Goal: Information Seeking & Learning: Learn about a topic

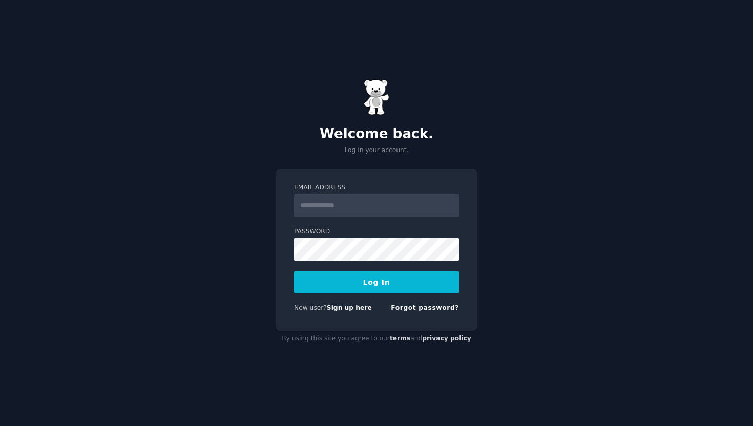
click at [312, 209] on input "Email Address" at bounding box center [376, 205] width 165 height 23
type input "**********"
click at [375, 290] on button "Log In" at bounding box center [376, 282] width 165 height 22
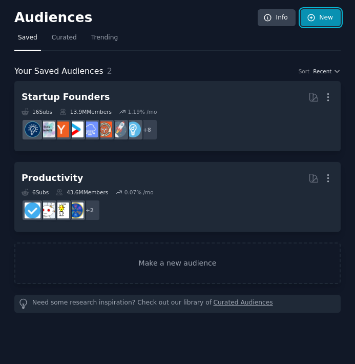
click at [325, 22] on link "New" at bounding box center [321, 17] width 40 height 17
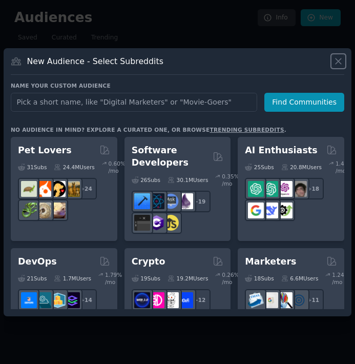
click at [341, 63] on icon at bounding box center [338, 61] width 6 height 6
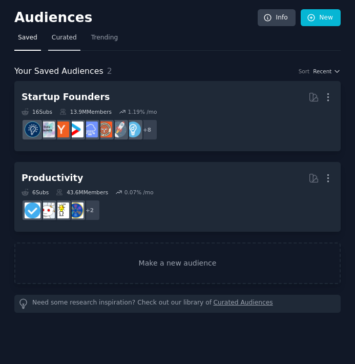
click at [58, 47] on link "Curated" at bounding box center [64, 40] width 32 height 21
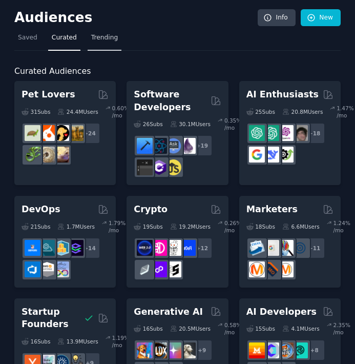
click at [103, 34] on span "Trending" at bounding box center [104, 37] width 27 height 9
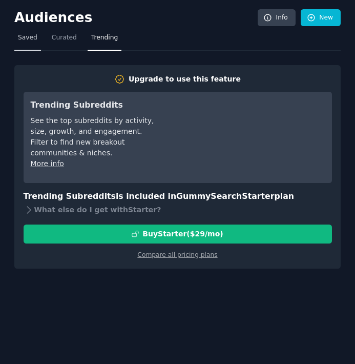
click at [24, 38] on span "Saved" at bounding box center [27, 37] width 19 height 9
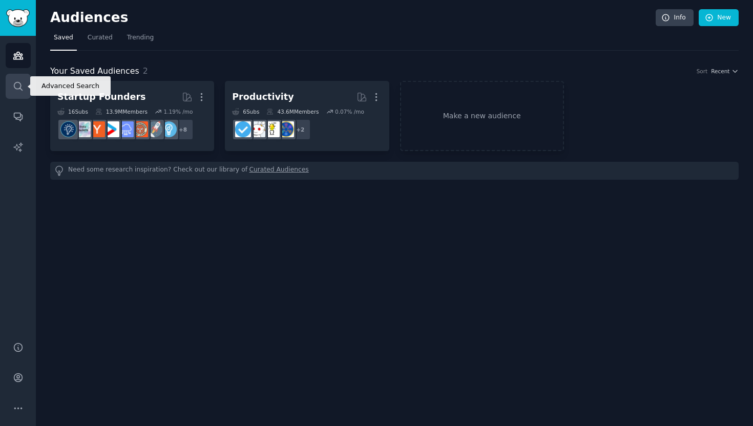
click at [23, 84] on link "Search" at bounding box center [18, 86] width 25 height 25
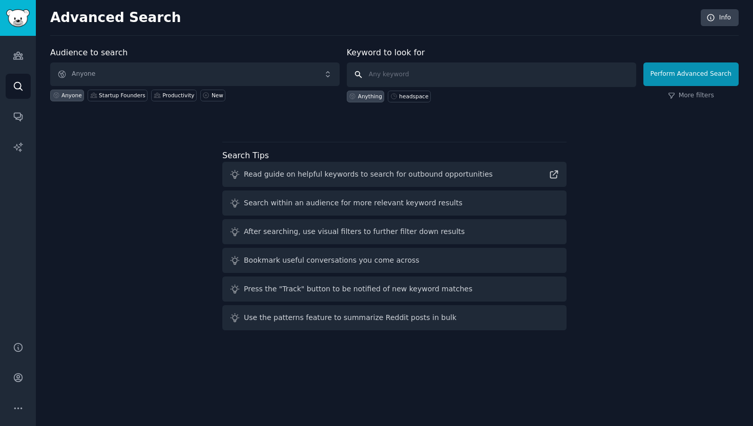
click at [388, 79] on input "text" at bounding box center [491, 74] width 289 height 25
type input "ASKReddit"
click button "Perform Advanced Search" at bounding box center [690, 74] width 95 height 24
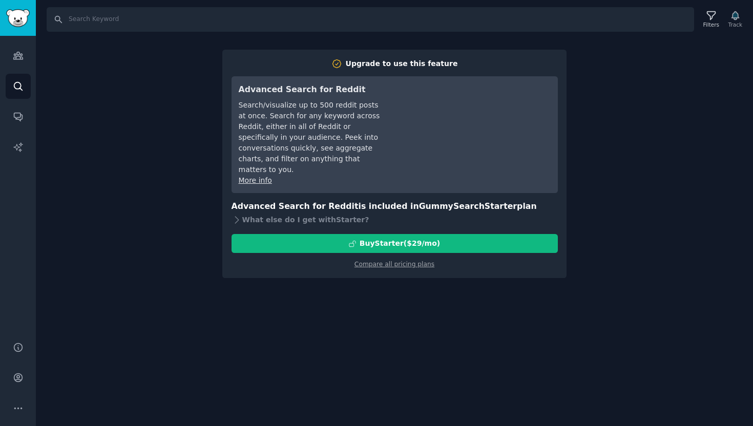
click at [341, 308] on div "Search Filters Track Upgrade to use this feature Advanced Search for Reddit Sea…" at bounding box center [394, 213] width 717 height 426
click at [18, 58] on icon "Sidebar" at bounding box center [18, 55] width 11 height 11
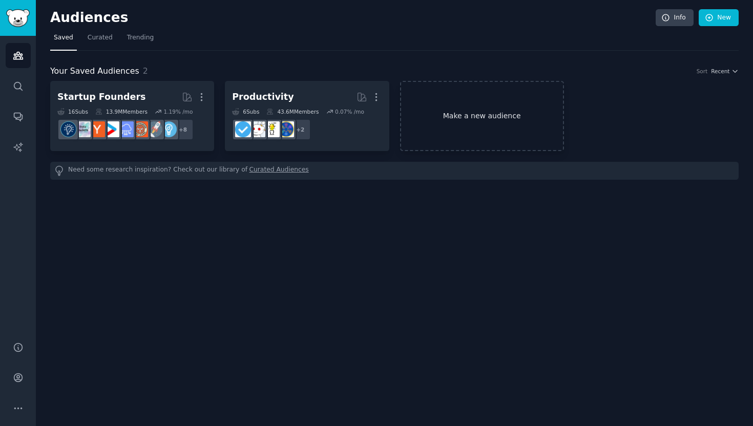
click at [467, 118] on link "Make a new audience" at bounding box center [482, 116] width 164 height 70
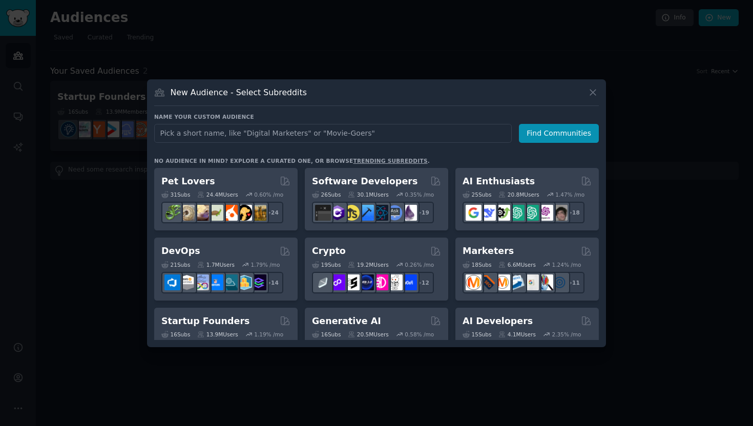
click at [360, 161] on link "trending subreddits" at bounding box center [390, 161] width 74 height 6
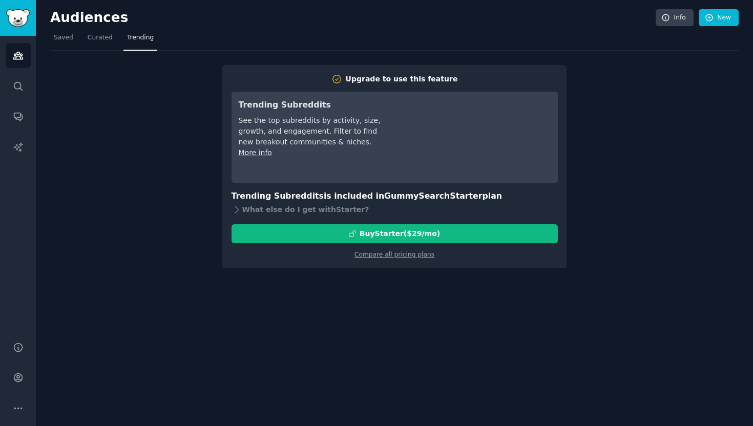
click at [126, 44] on link "Trending" at bounding box center [140, 40] width 34 height 21
click at [59, 39] on span "Saved" at bounding box center [63, 37] width 19 height 9
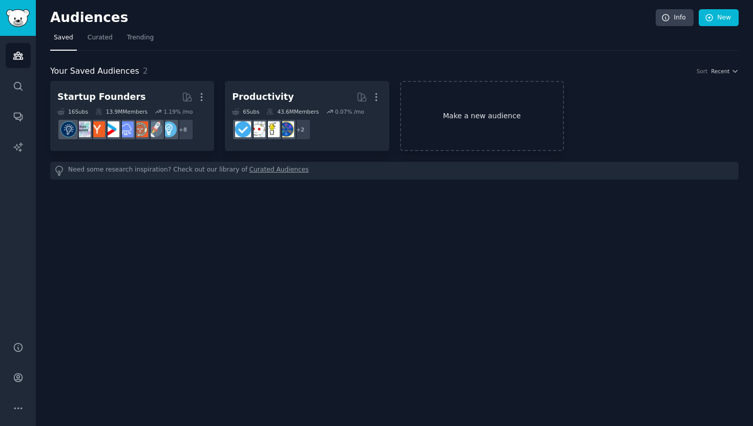
click at [492, 119] on link "Make a new audience" at bounding box center [482, 116] width 164 height 70
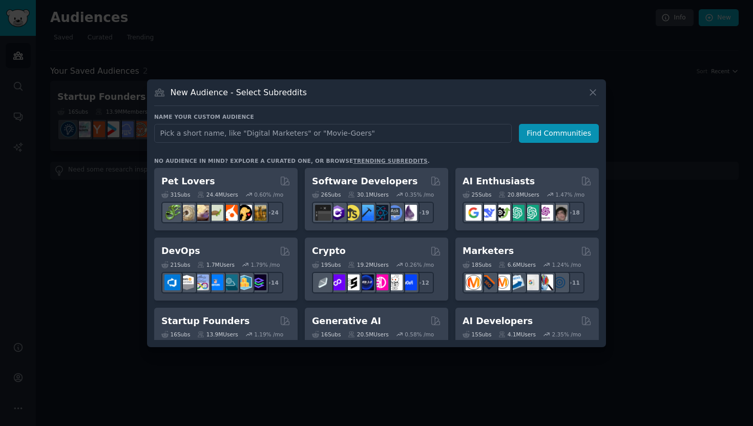
click at [435, 139] on input "text" at bounding box center [332, 133] width 357 height 19
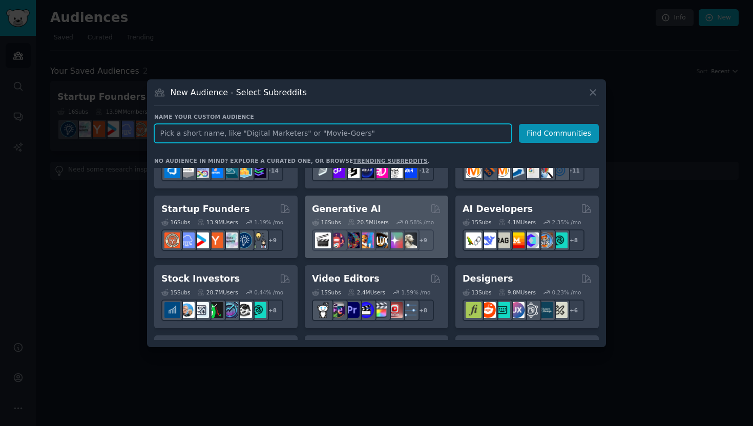
scroll to position [113, 0]
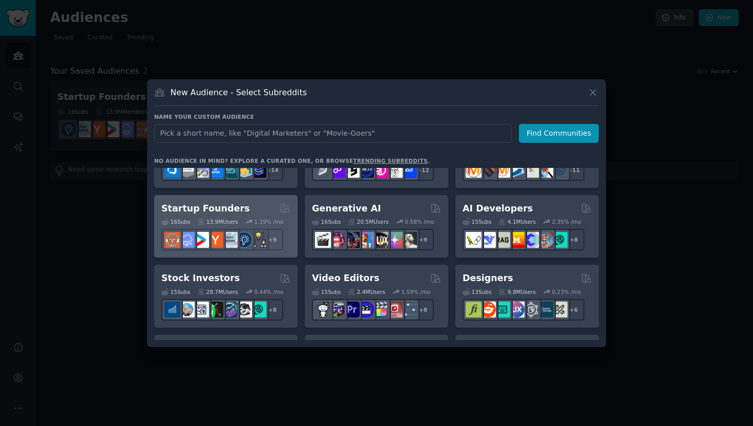
click at [209, 207] on h2 "Startup Founders" at bounding box center [205, 208] width 88 height 13
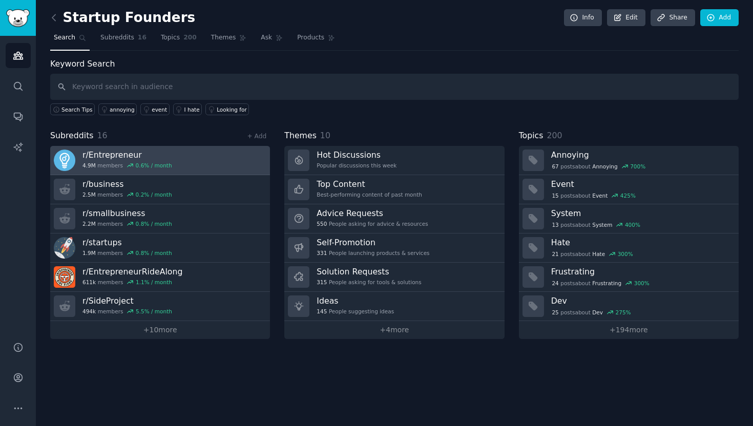
click at [192, 160] on link "r/ Entrepreneur 4.9M members 0.6 % / month" at bounding box center [160, 160] width 220 height 29
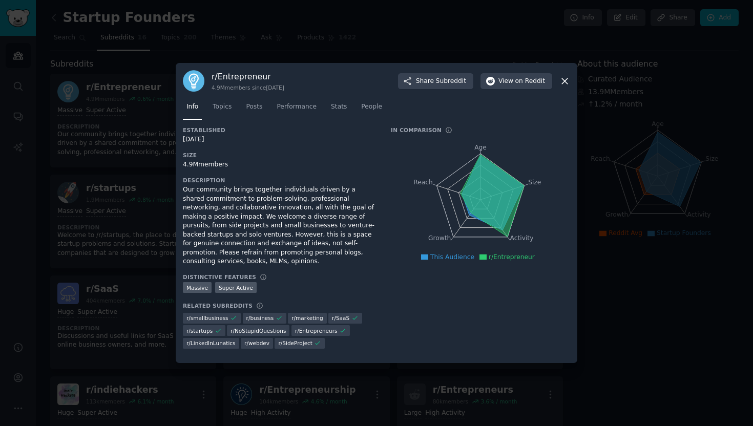
click at [132, 256] on div at bounding box center [376, 213] width 753 height 426
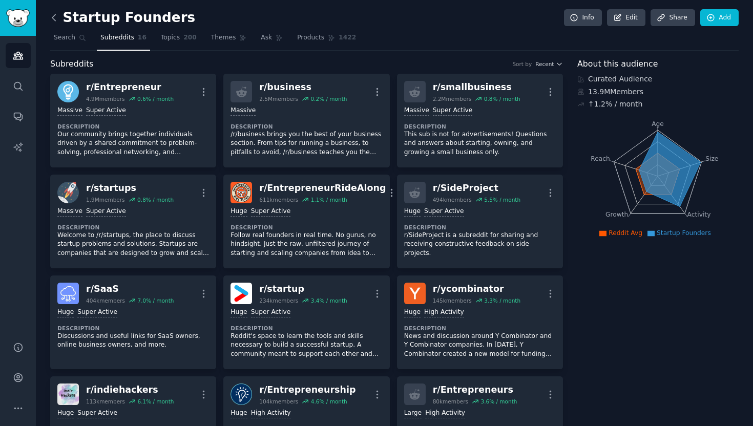
click at [56, 15] on icon at bounding box center [54, 17] width 11 height 11
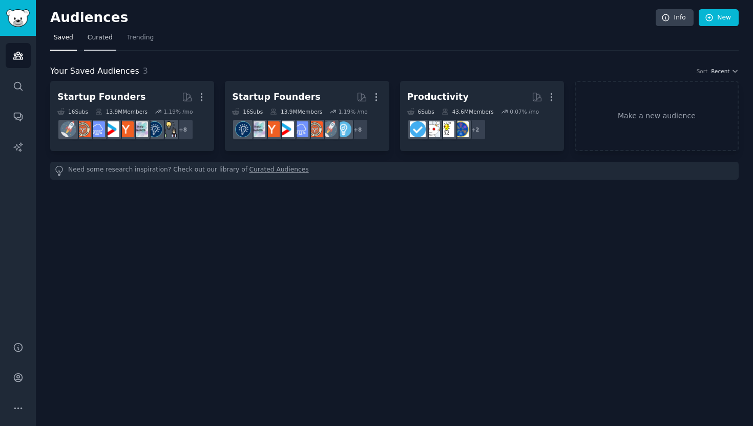
click at [98, 38] on span "Curated" at bounding box center [100, 37] width 25 height 9
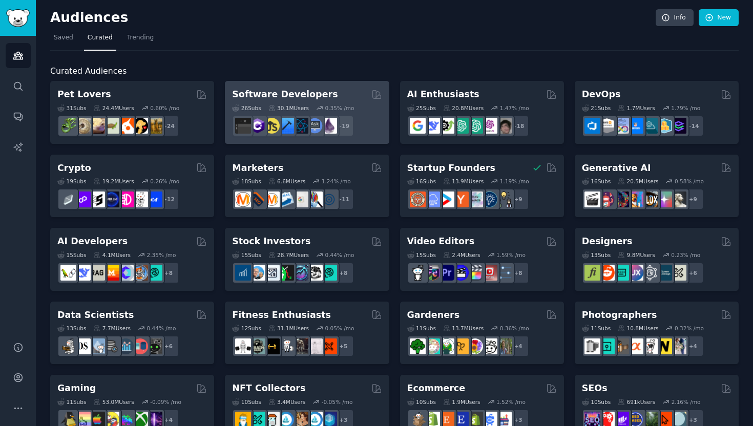
click at [315, 101] on div "26 Sub s 30.1M Users 0.35 % /mo r/reactnative + 19" at bounding box center [307, 119] width 150 height 36
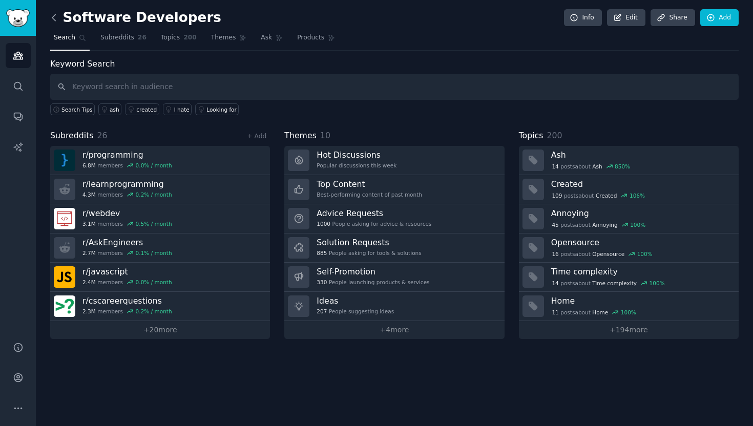
click at [54, 16] on icon at bounding box center [54, 17] width 11 height 11
click at [52, 19] on icon at bounding box center [54, 17] width 11 height 11
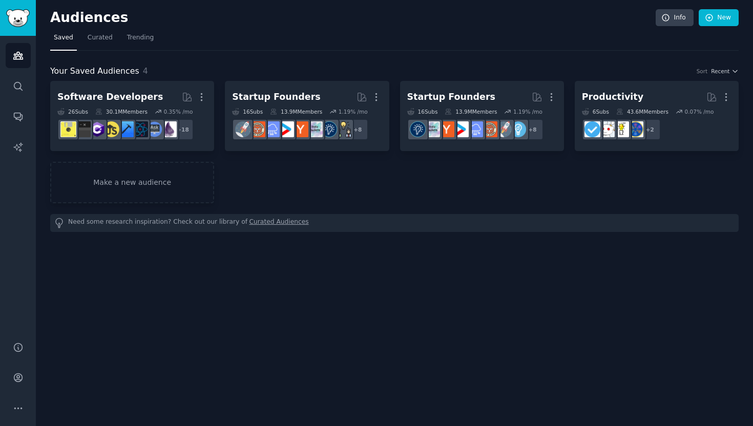
click at [52, 19] on h2 "Audiences" at bounding box center [352, 18] width 605 height 16
click at [98, 37] on span "Curated" at bounding box center [100, 37] width 25 height 9
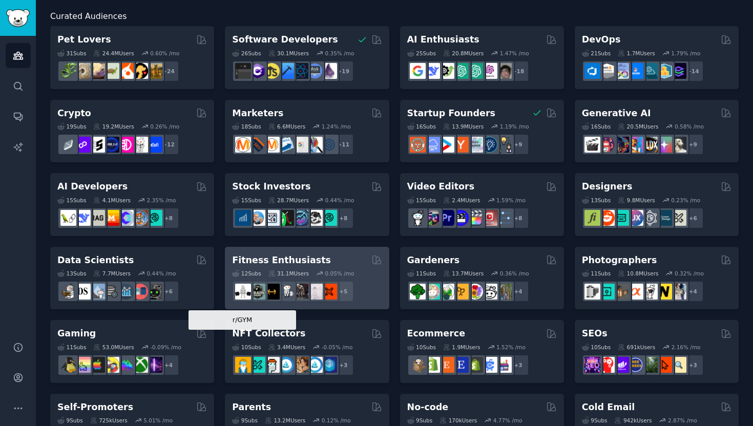
scroll to position [58, 0]
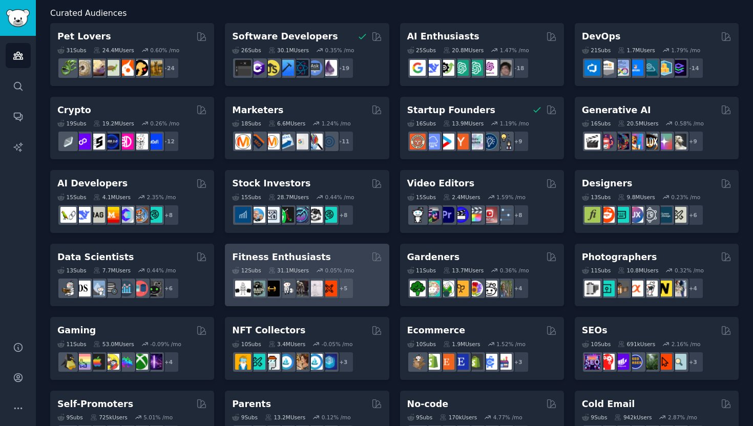
click at [308, 258] on h2 "Fitness Enthusiasts" at bounding box center [281, 257] width 99 height 13
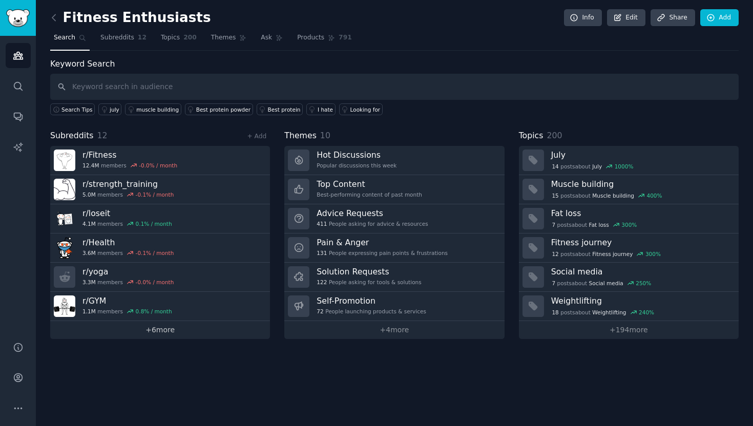
click at [152, 329] on link "+ 6 more" at bounding box center [160, 330] width 220 height 18
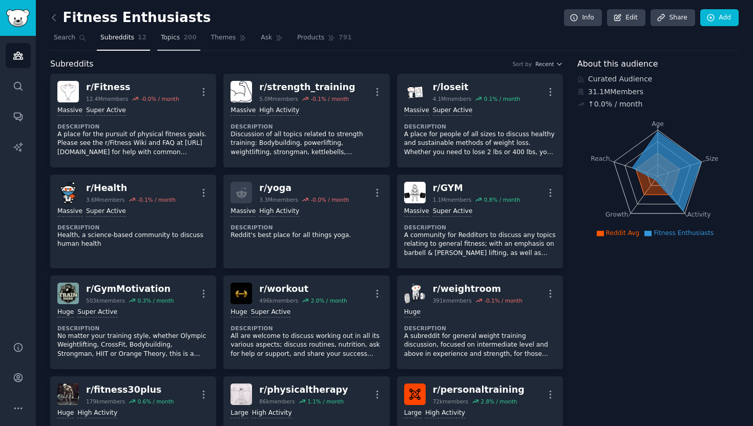
click at [179, 32] on link "Topics 200" at bounding box center [178, 40] width 43 height 21
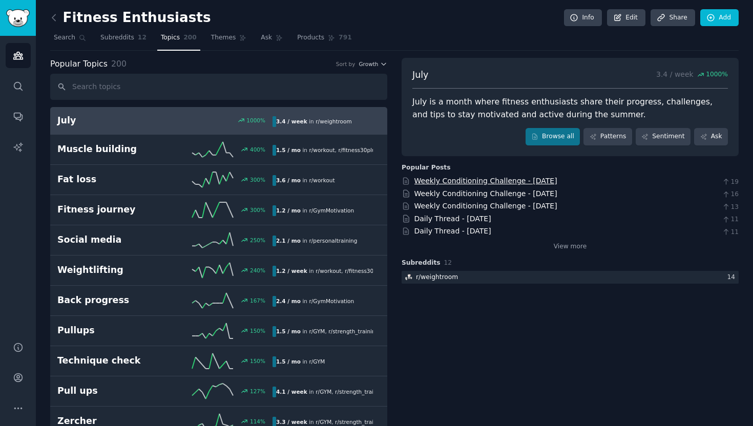
click at [474, 182] on link "Weekly Conditioning Challenge - July 07, 2025" at bounding box center [485, 181] width 143 height 8
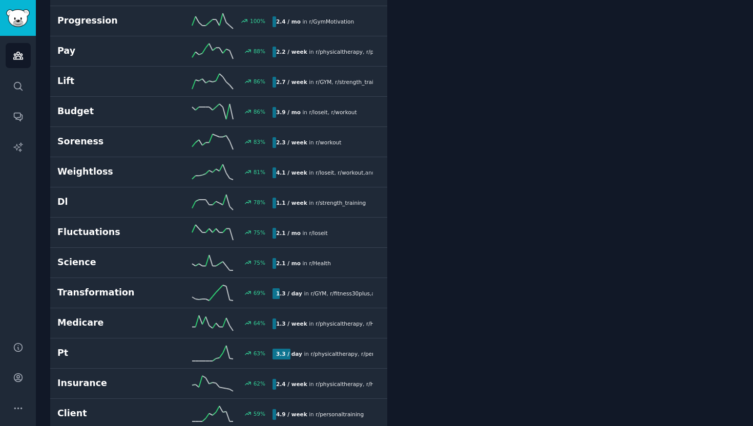
scroll to position [522, 0]
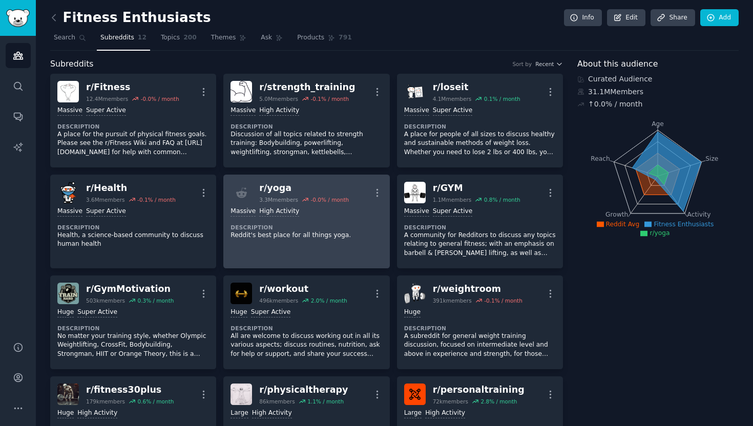
click at [292, 193] on div "r/ yoga" at bounding box center [304, 188] width 90 height 13
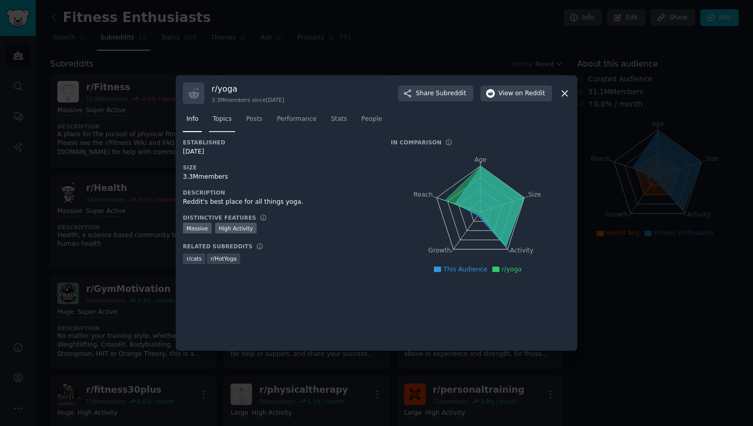
click at [222, 116] on span "Topics" at bounding box center [222, 119] width 19 height 9
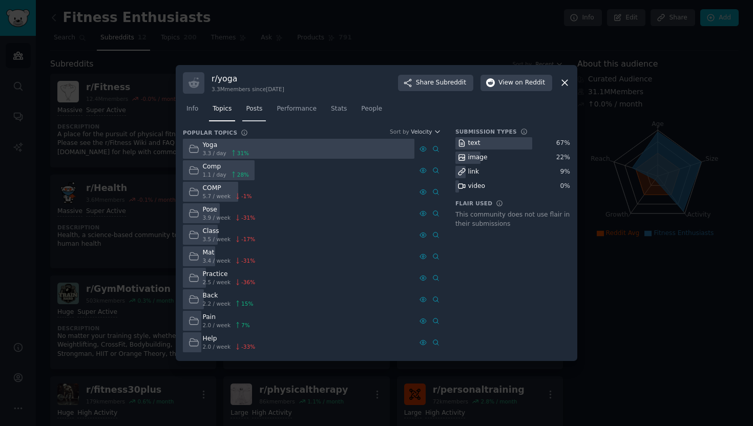
click at [254, 112] on span "Posts" at bounding box center [254, 108] width 16 height 9
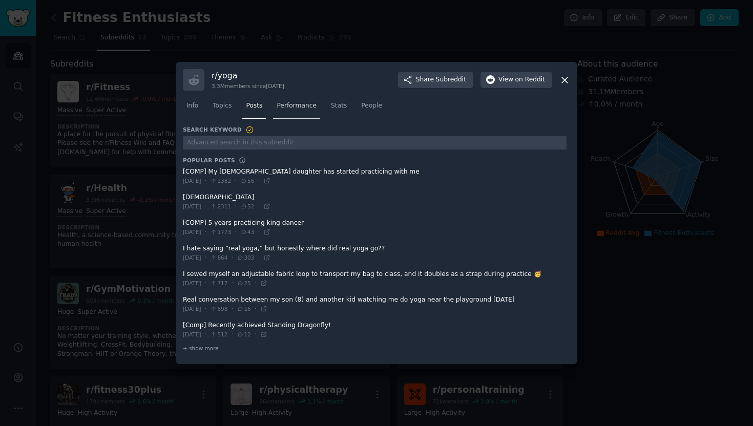
click at [294, 108] on span "Performance" at bounding box center [297, 105] width 40 height 9
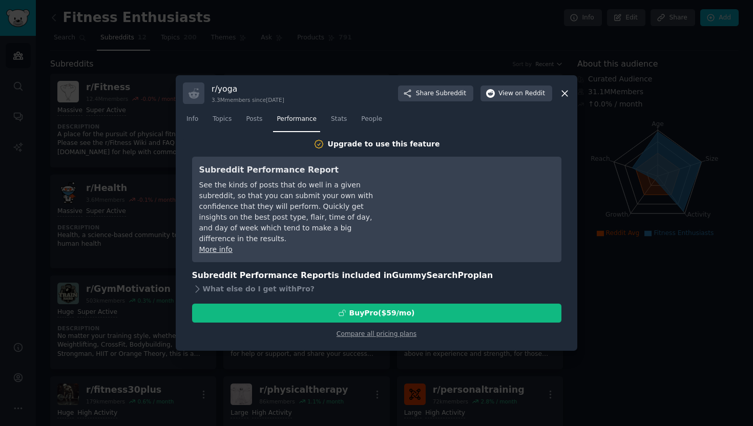
click at [562, 95] on icon at bounding box center [565, 94] width 6 height 6
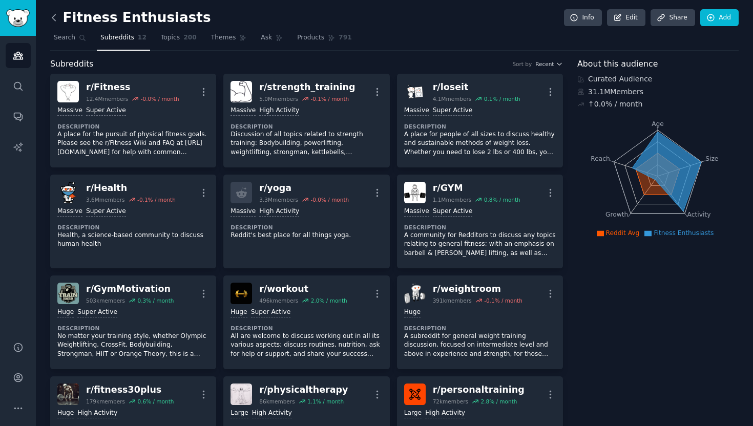
click at [52, 17] on icon at bounding box center [53, 17] width 3 height 6
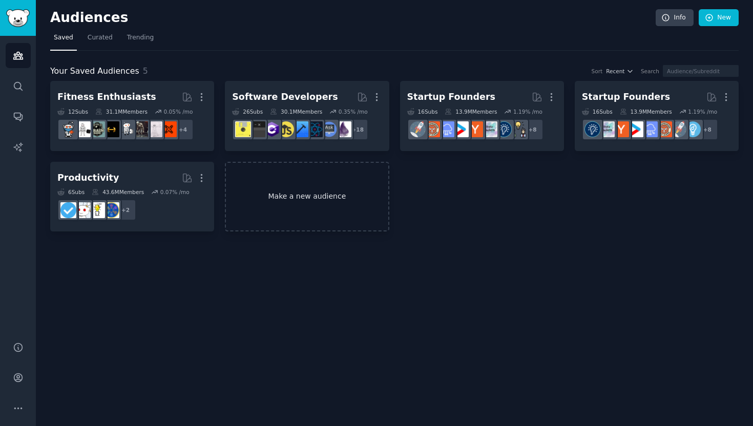
click at [300, 217] on link "Make a new audience" at bounding box center [307, 197] width 164 height 70
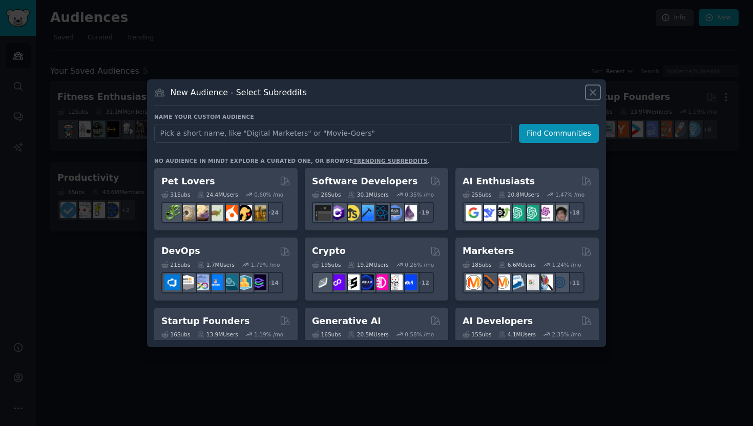
click at [593, 88] on icon at bounding box center [592, 92] width 11 height 11
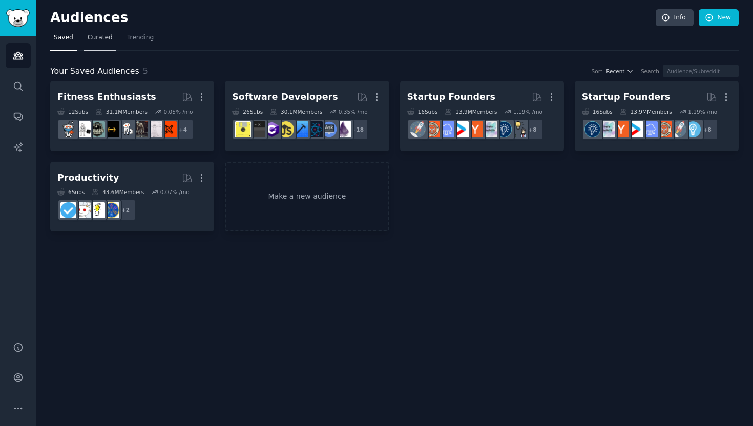
click at [93, 31] on link "Curated" at bounding box center [100, 40] width 32 height 21
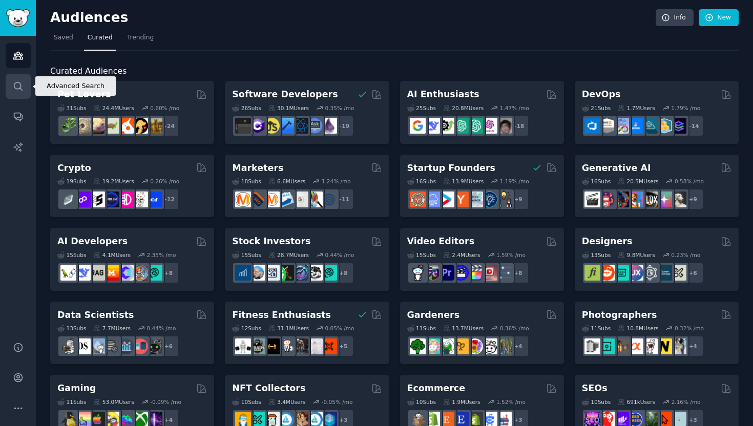
click at [17, 94] on link "Search" at bounding box center [18, 86] width 25 height 25
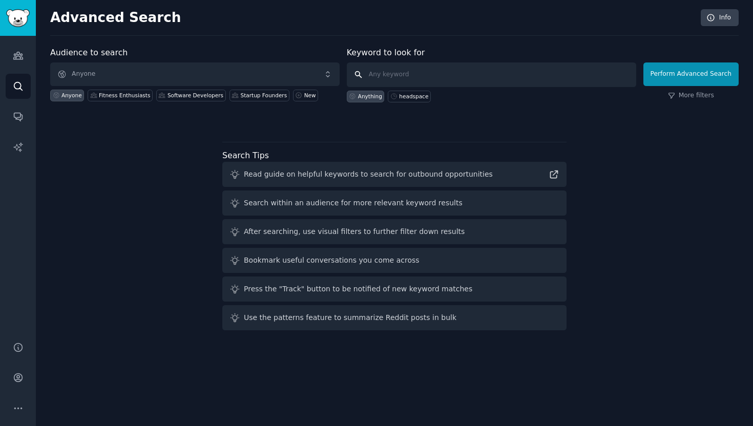
click at [449, 78] on input "text" at bounding box center [491, 74] width 289 height 25
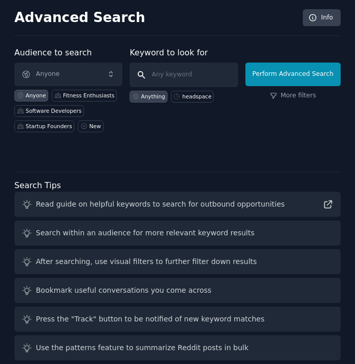
paste input "mindfulness"
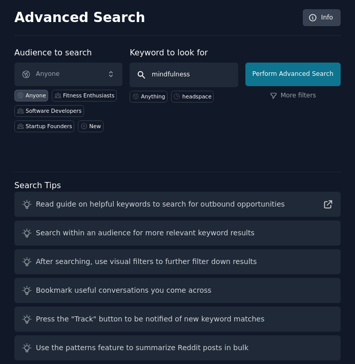
type input "mindfulness"
click at [305, 73] on button "Perform Advanced Search" at bounding box center [292, 74] width 95 height 24
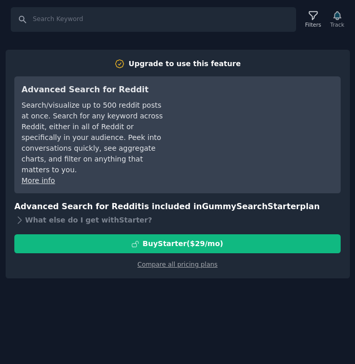
click at [94, 283] on div "Search Filters Track Upgrade to use this feature Advanced Search for Reddit Sea…" at bounding box center [177, 182] width 355 height 364
click at [183, 261] on link "Compare all pricing plans" at bounding box center [177, 264] width 80 height 7
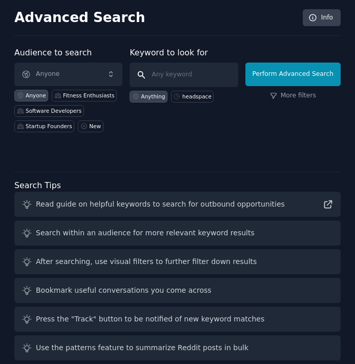
click at [189, 74] on input "text" at bounding box center [184, 74] width 108 height 25
click at [187, 76] on input "text" at bounding box center [184, 74] width 108 height 25
paste input "https://gummysearch.com/product/"
type input "https://gummysearch.com/product/"
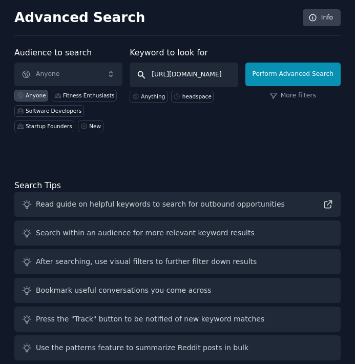
click at [200, 71] on input "https://gummysearch.com/product/" at bounding box center [184, 74] width 108 height 25
paste input "mindfulness"
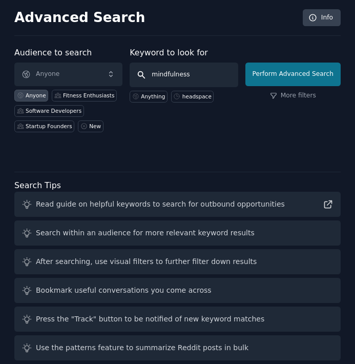
type input "mindfulness"
click at [301, 70] on button "Perform Advanced Search" at bounding box center [292, 74] width 95 height 24
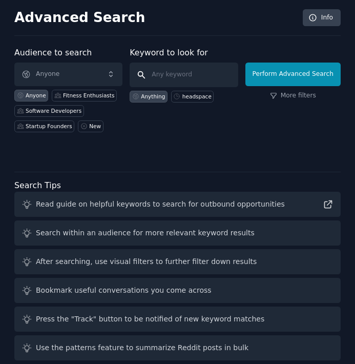
click at [186, 78] on input "text" at bounding box center [184, 74] width 108 height 25
paste input "mindfulness"
type input "mindfulness"
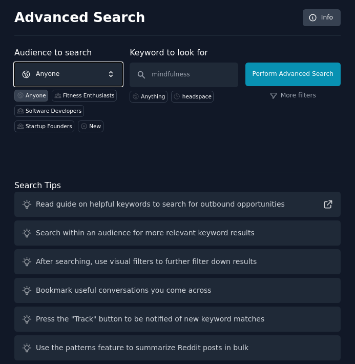
click at [91, 70] on span "Anyone" at bounding box center [68, 74] width 108 height 24
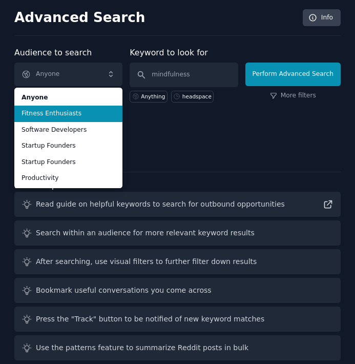
click at [71, 111] on span "Fitness Enthusiasts" at bounding box center [69, 113] width 94 height 9
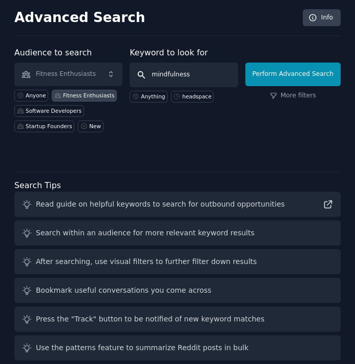
click button "Perform Advanced Search" at bounding box center [292, 74] width 95 height 24
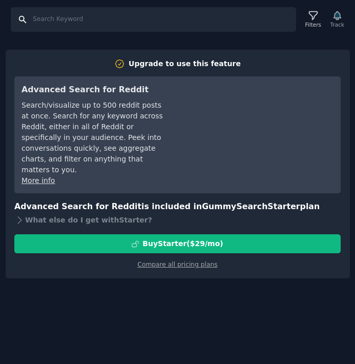
click at [25, 18] on input "Search" at bounding box center [153, 19] width 285 height 25
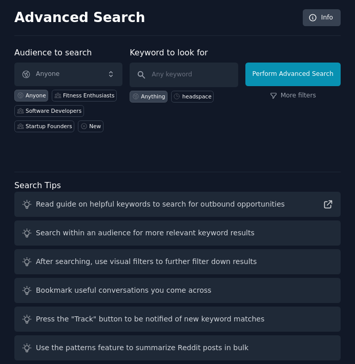
scroll to position [14, 0]
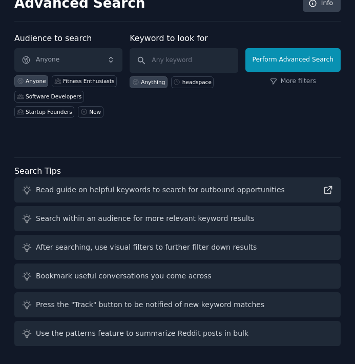
click at [52, 337] on div "Use the patterns feature to summarize Reddit posts in bulk" at bounding box center [142, 333] width 213 height 11
click at [143, 335] on div "Use the patterns feature to summarize Reddit posts in bulk" at bounding box center [142, 333] width 213 height 11
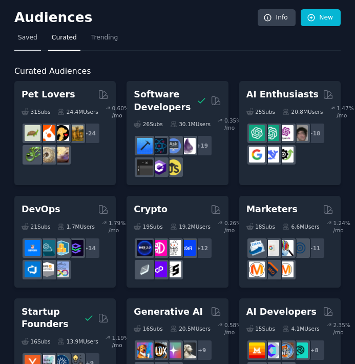
click at [26, 33] on span "Saved" at bounding box center [27, 37] width 19 height 9
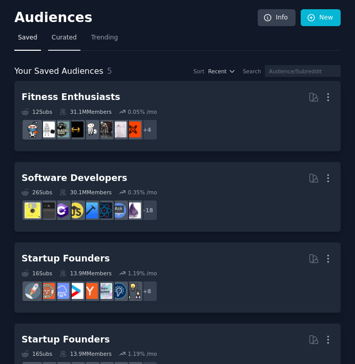
click at [71, 43] on link "Curated" at bounding box center [64, 40] width 32 height 21
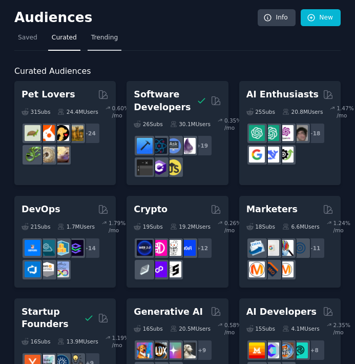
click at [99, 34] on span "Trending" at bounding box center [104, 37] width 27 height 9
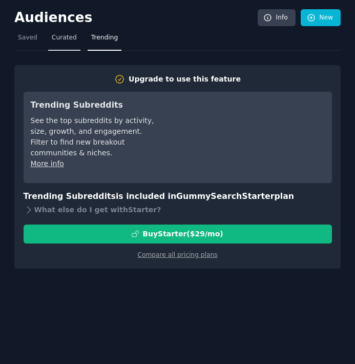
click at [59, 38] on span "Curated" at bounding box center [64, 37] width 25 height 9
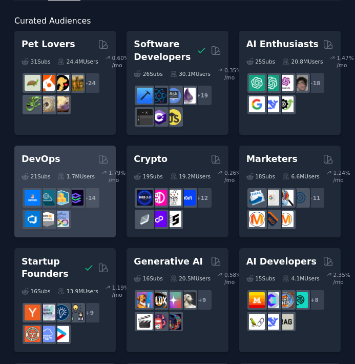
scroll to position [51, 0]
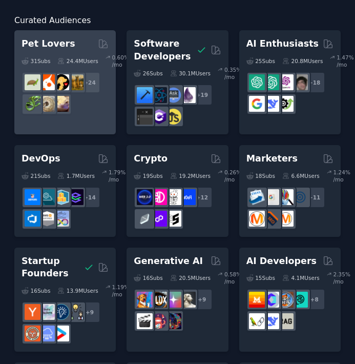
click at [80, 45] on div "Pet Lovers" at bounding box center [65, 43] width 87 height 13
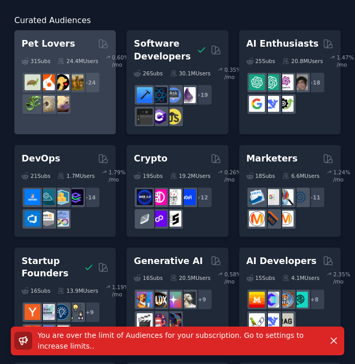
click at [69, 46] on div "Pet Lovers" at bounding box center [65, 43] width 87 height 13
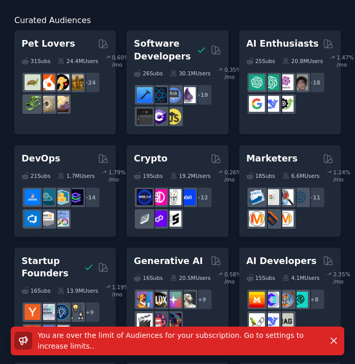
click at [200, 326] on div "You are over the limit of Audiences for your subscription. Go to settings to in…" at bounding box center [177, 340] width 333 height 29
click at [166, 335] on span "You are over the limit of Audiences for your subscription. Go to settings to in…" at bounding box center [171, 340] width 266 height 19
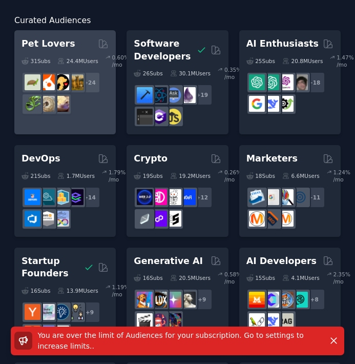
click at [84, 53] on div "31 Sub s 24.4M Users 0.60 % /mo r/DogBreeds101, r/Dogowners, r/DogTrainingTips,…" at bounding box center [65, 82] width 87 height 65
click at [38, 41] on h2 "Pet Lovers" at bounding box center [49, 43] width 54 height 13
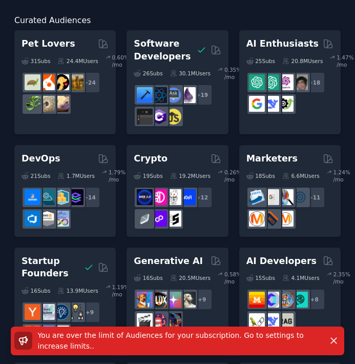
click at [298, 14] on h2 "Curated Audiences" at bounding box center [177, 20] width 326 height 13
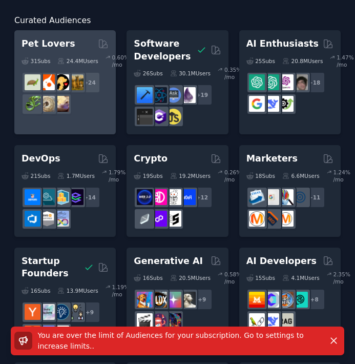
click at [112, 56] on div "0.60 % /mo" at bounding box center [121, 61] width 19 height 14
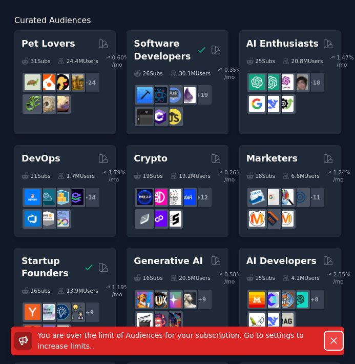
click at [334, 341] on icon "button" at bounding box center [333, 340] width 11 height 11
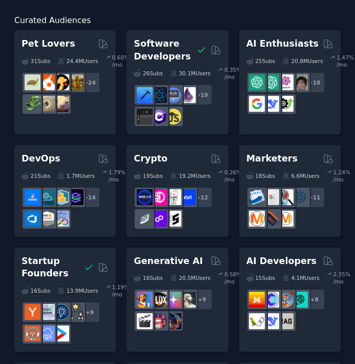
click at [50, 24] on span "Curated Audiences" at bounding box center [52, 20] width 76 height 13
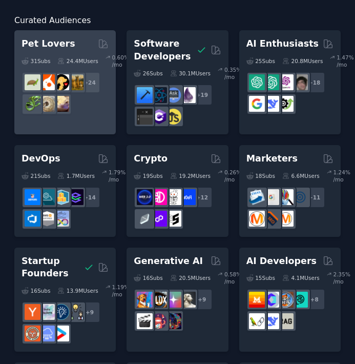
click at [49, 48] on h2 "Pet Lovers" at bounding box center [49, 43] width 54 height 13
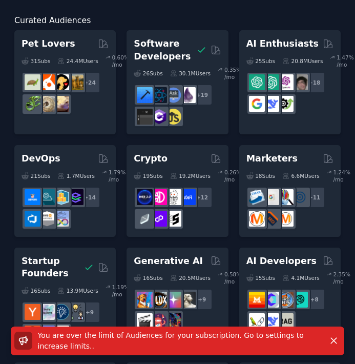
drag, startPoint x: 133, startPoint y: 341, endPoint x: 207, endPoint y: 341, distance: 74.3
click at [207, 342] on p "You are over the limit of Audiences for your subscription. Go to settings to in…" at bounding box center [179, 341] width 283 height 22
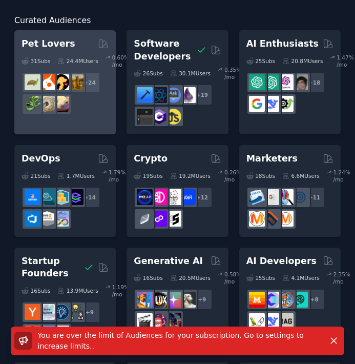
scroll to position [0, 0]
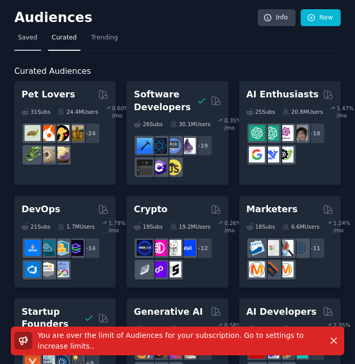
click at [22, 38] on span "Saved" at bounding box center [27, 37] width 19 height 9
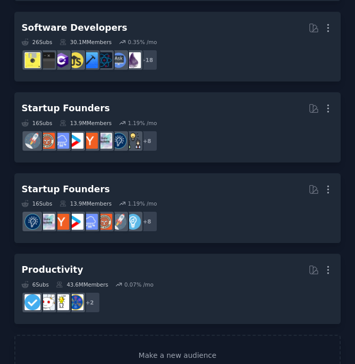
scroll to position [122, 0]
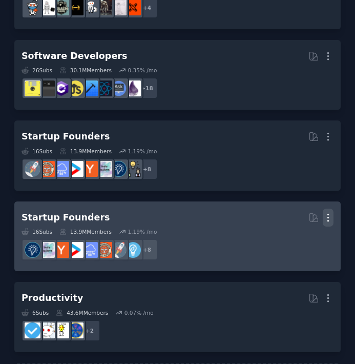
click at [325, 216] on icon "button" at bounding box center [328, 217] width 11 height 11
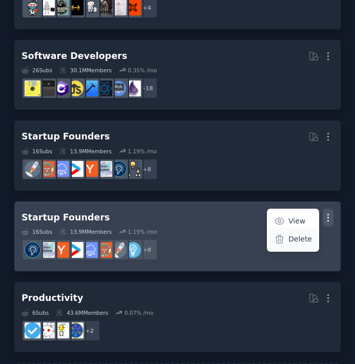
click at [287, 241] on div "Delete" at bounding box center [292, 239] width 49 height 22
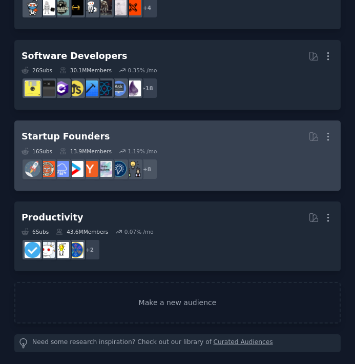
scroll to position [0, 0]
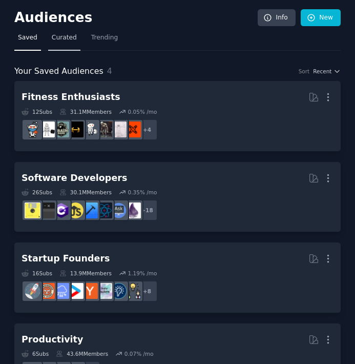
click at [68, 37] on span "Curated" at bounding box center [64, 37] width 25 height 9
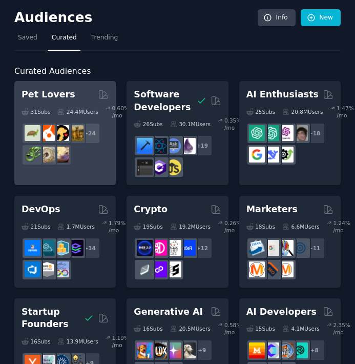
click at [65, 93] on h2 "Pet Lovers" at bounding box center [49, 94] width 54 height 13
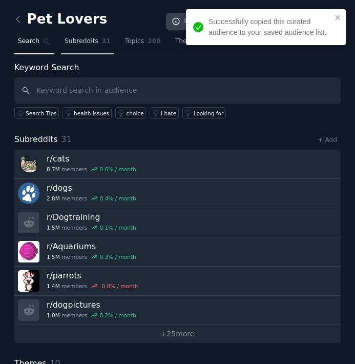
click at [84, 37] on span "Subreddits" at bounding box center [82, 41] width 34 height 9
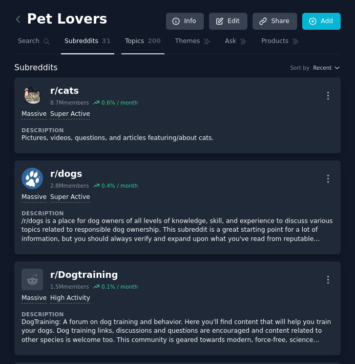
click at [126, 43] on span "Topics" at bounding box center [134, 41] width 19 height 9
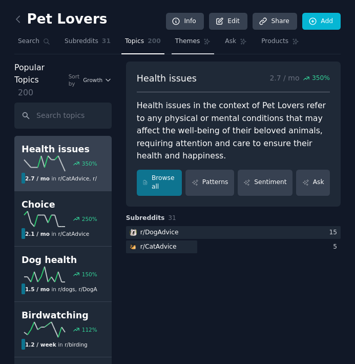
click at [188, 39] on span "Themes" at bounding box center [187, 41] width 25 height 9
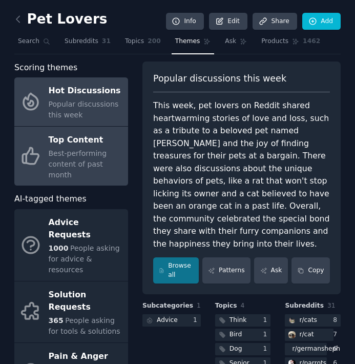
click at [70, 135] on div "Top Content" at bounding box center [86, 140] width 74 height 16
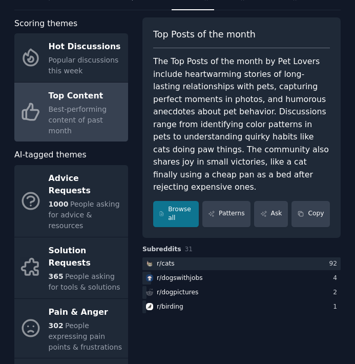
scroll to position [42, 0]
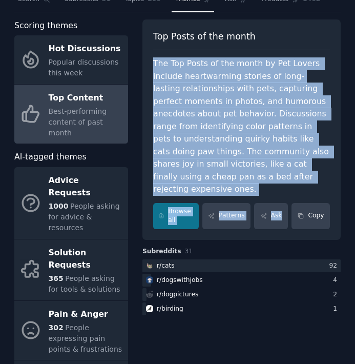
drag, startPoint x: 151, startPoint y: 62, endPoint x: 296, endPoint y: 188, distance: 192.8
click at [296, 188] on div "Top Posts of the month The Top Posts of the month by Pet Lovers include heartwa…" at bounding box center [241, 129] width 198 height 220
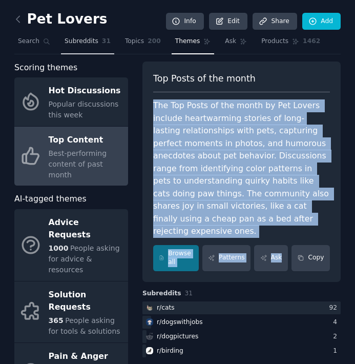
click at [82, 37] on span "Subreddits" at bounding box center [82, 41] width 34 height 9
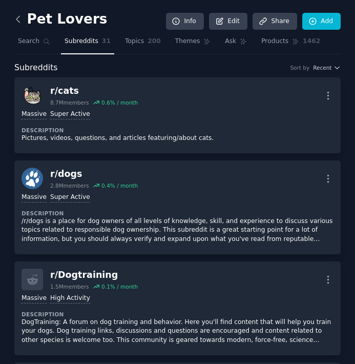
click at [21, 20] on icon at bounding box center [18, 19] width 11 height 11
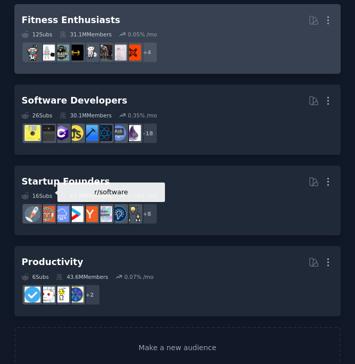
scroll to position [176, 0]
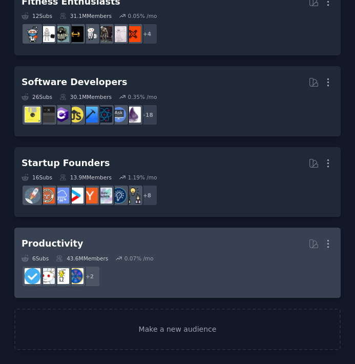
click at [45, 240] on div "Productivity" at bounding box center [52, 243] width 61 height 13
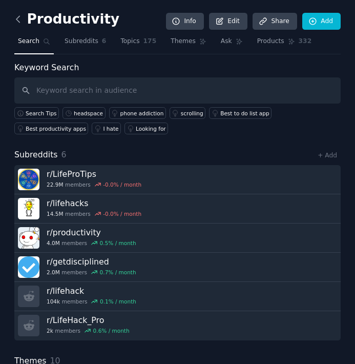
click at [20, 17] on icon at bounding box center [18, 19] width 11 height 11
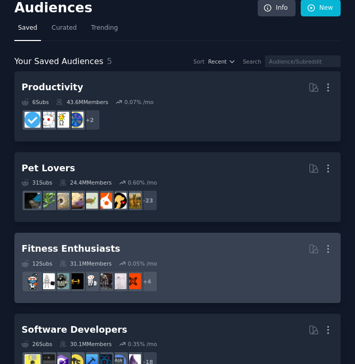
scroll to position [9, 0]
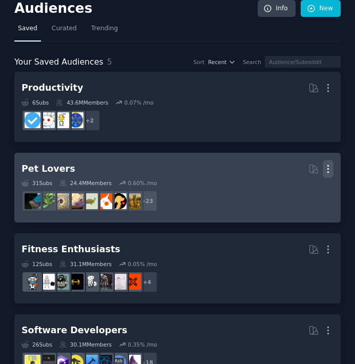
click at [328, 167] on icon "button" at bounding box center [328, 168] width 1 height 7
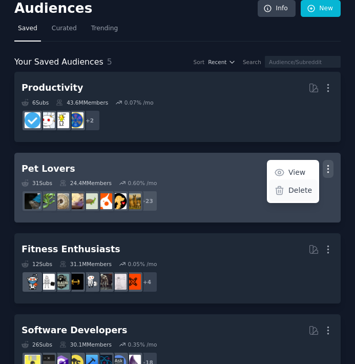
click at [286, 189] on div "Delete" at bounding box center [293, 190] width 49 height 22
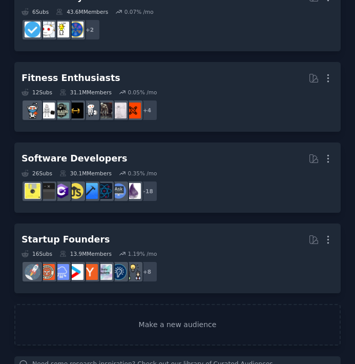
scroll to position [106, 0]
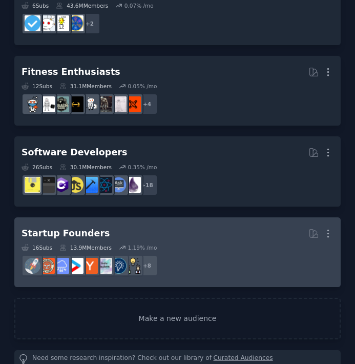
click at [171, 234] on h2 "Startup Founders More" at bounding box center [178, 233] width 312 height 18
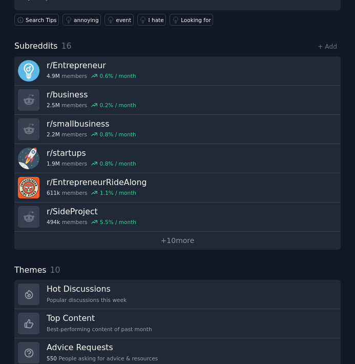
scroll to position [97, 0]
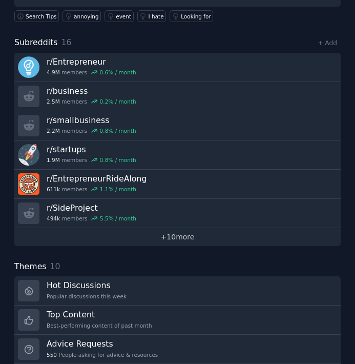
click at [182, 239] on link "+ 10 more" at bounding box center [177, 237] width 326 height 18
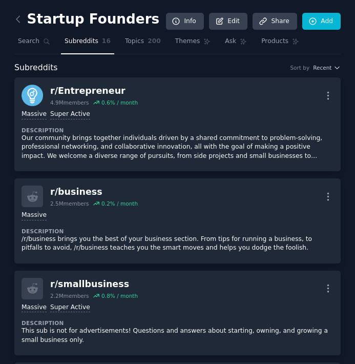
click at [24, 23] on link at bounding box center [20, 19] width 13 height 16
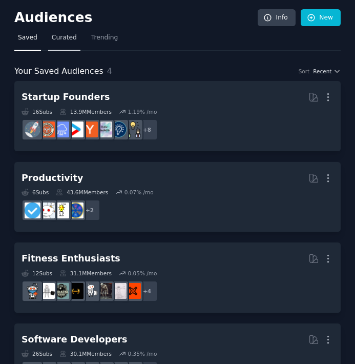
click at [62, 40] on span "Curated" at bounding box center [64, 37] width 25 height 9
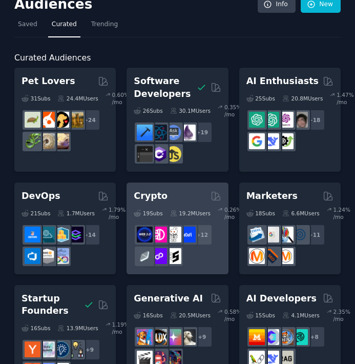
scroll to position [18, 0]
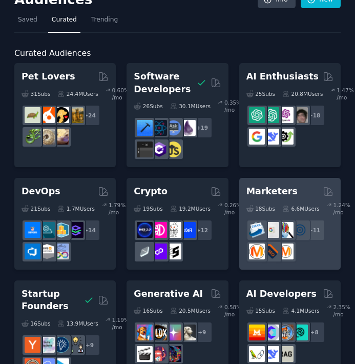
click at [291, 194] on div "Marketers" at bounding box center [289, 191] width 87 height 13
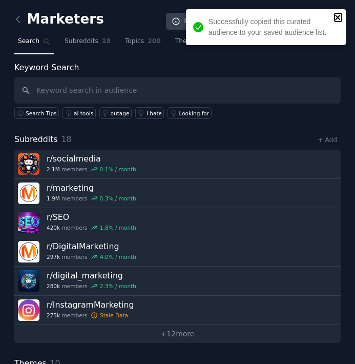
click at [338, 14] on icon "close" at bounding box center [337, 17] width 7 height 8
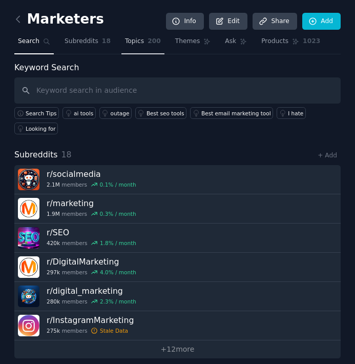
click at [121, 41] on link "Topics 200" at bounding box center [142, 43] width 43 height 21
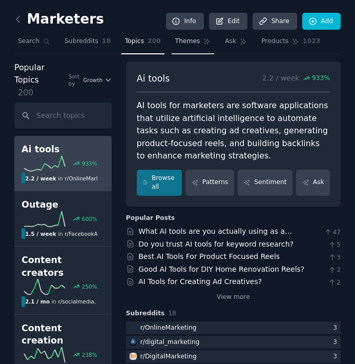
click at [186, 37] on span "Themes" at bounding box center [187, 41] width 25 height 9
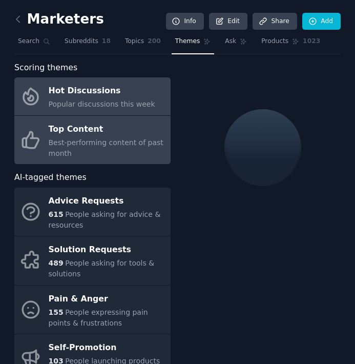
click at [129, 137] on div "Best-performing content of past month" at bounding box center [107, 148] width 117 height 22
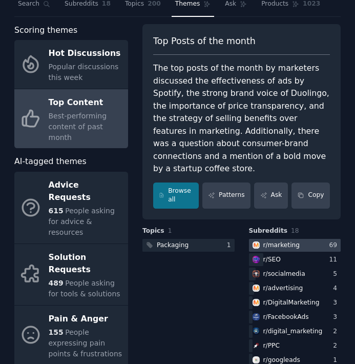
scroll to position [33, 0]
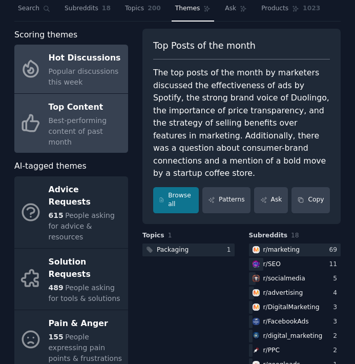
click at [58, 69] on span "Popular discussions this week" at bounding box center [84, 76] width 70 height 19
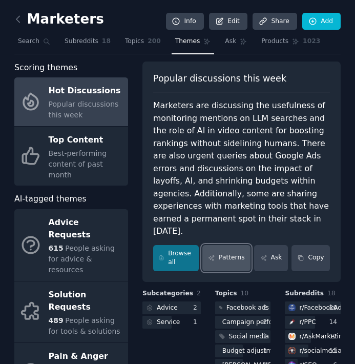
click at [229, 245] on link "Patterns" at bounding box center [226, 258] width 48 height 26
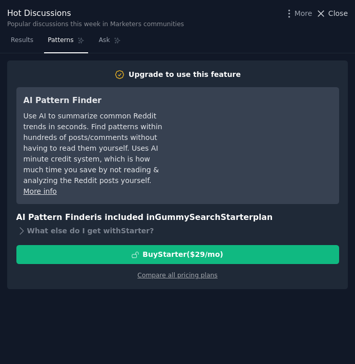
click at [333, 11] on span "Close" at bounding box center [337, 13] width 19 height 11
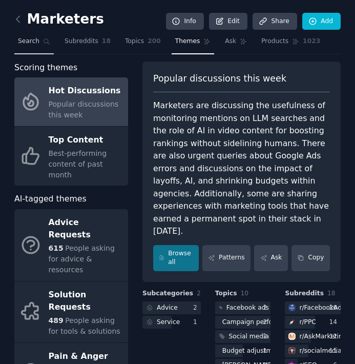
click at [25, 46] on span "Search" at bounding box center [29, 41] width 22 height 9
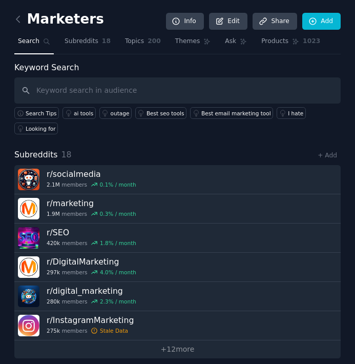
click at [58, 95] on input "text" at bounding box center [177, 90] width 326 height 26
type input "askreddit"
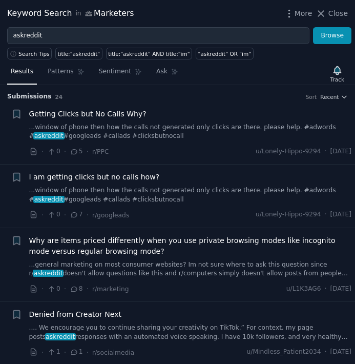
click at [65, 132] on span "askreddit" at bounding box center [48, 135] width 31 height 7
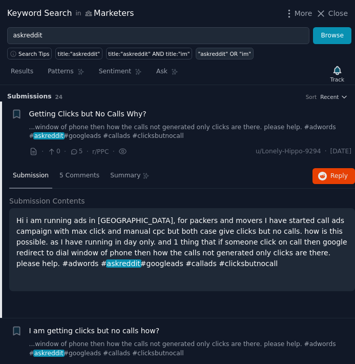
click at [209, 56] on div ""askreddit" OR "im"" at bounding box center [224, 53] width 53 height 7
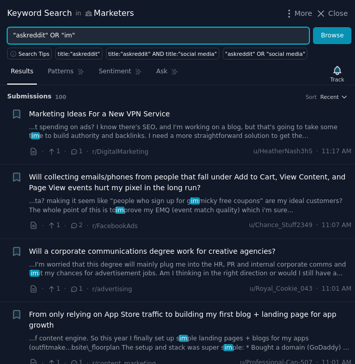
drag, startPoint x: 49, startPoint y: 32, endPoint x: 79, endPoint y: 33, distance: 30.7
click at [79, 33] on input ""askreddit" OR "im"" at bounding box center [158, 35] width 302 height 17
type input ""askreddit""
click at [313, 27] on button "Browse" at bounding box center [332, 35] width 38 height 17
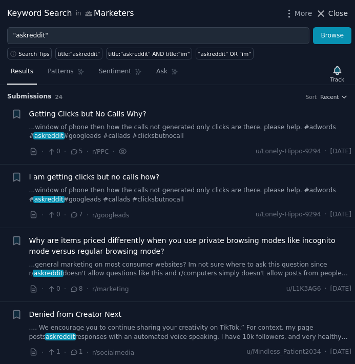
click at [336, 9] on span "Close" at bounding box center [337, 13] width 19 height 11
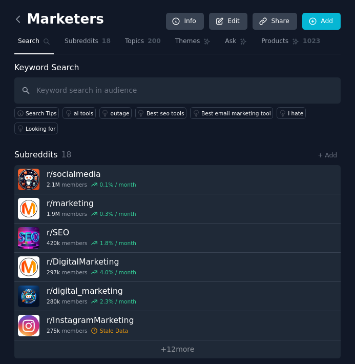
click at [19, 19] on icon at bounding box center [18, 19] width 11 height 11
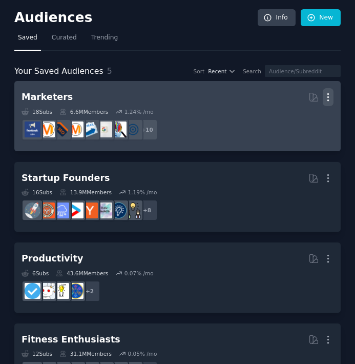
click at [329, 95] on icon "button" at bounding box center [328, 97] width 11 height 11
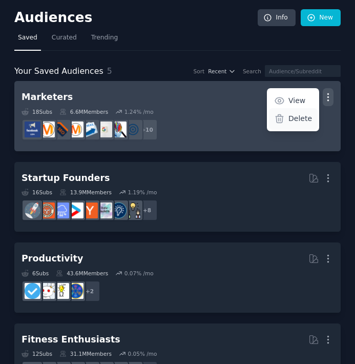
click at [291, 119] on p "Delete" at bounding box center [300, 118] width 24 height 11
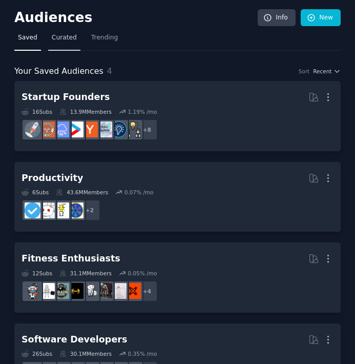
click at [65, 37] on span "Curated" at bounding box center [64, 37] width 25 height 9
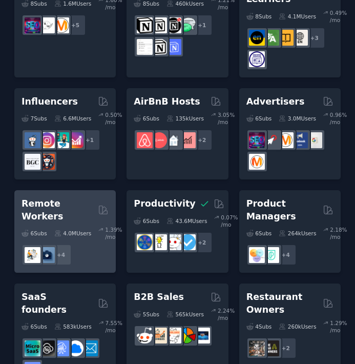
scroll to position [1102, 0]
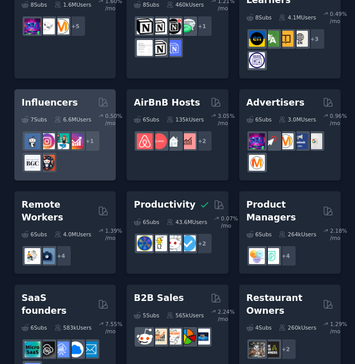
click at [44, 96] on h2 "Influencers" at bounding box center [50, 102] width 56 height 13
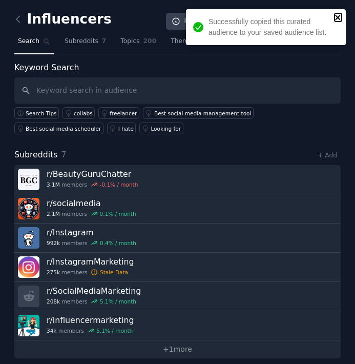
click at [337, 18] on icon "close" at bounding box center [337, 17] width 7 height 8
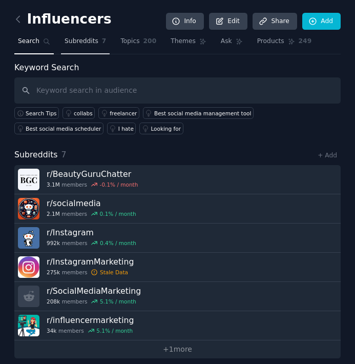
click at [86, 45] on span "Subreddits" at bounding box center [82, 41] width 34 height 9
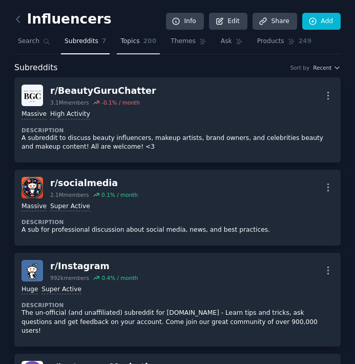
click at [125, 44] on span "Topics" at bounding box center [129, 41] width 19 height 9
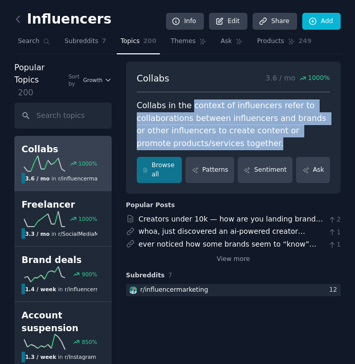
drag, startPoint x: 190, startPoint y: 103, endPoint x: 246, endPoint y: 138, distance: 65.5
click at [246, 138] on div "Collabs in the context of influencers refer to collaborations between influence…" at bounding box center [233, 124] width 193 height 50
click at [179, 45] on span "Themes" at bounding box center [183, 41] width 25 height 9
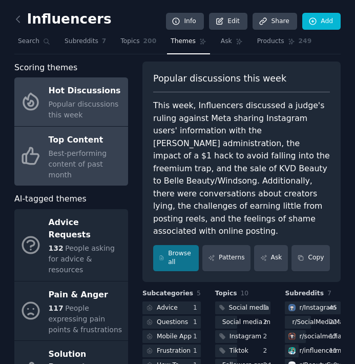
click at [83, 164] on span "Best-performing content of past month" at bounding box center [78, 164] width 58 height 30
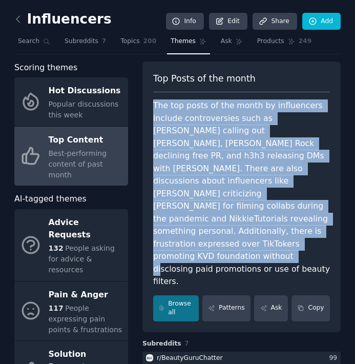
drag, startPoint x: 149, startPoint y: 108, endPoint x: 283, endPoint y: 232, distance: 182.3
click at [283, 232] on div "Top Posts of the month The top posts of the month by influencers include contro…" at bounding box center [241, 196] width 198 height 270
click at [18, 22] on icon at bounding box center [18, 19] width 11 height 11
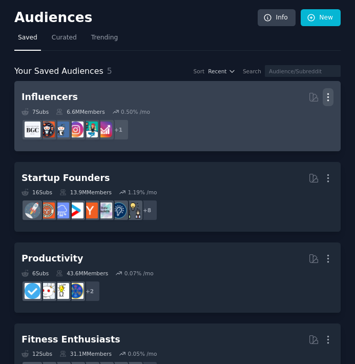
click at [328, 94] on icon "button" at bounding box center [328, 97] width 1 height 7
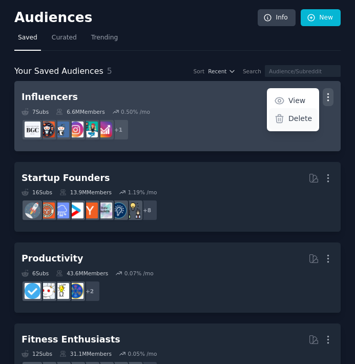
click at [288, 120] on p "Delete" at bounding box center [300, 118] width 24 height 11
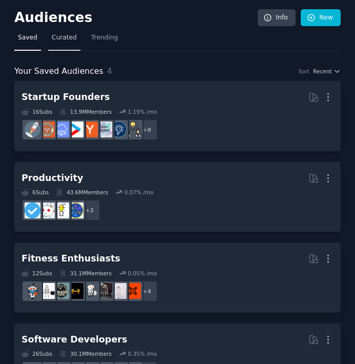
click at [60, 34] on span "Curated" at bounding box center [64, 37] width 25 height 9
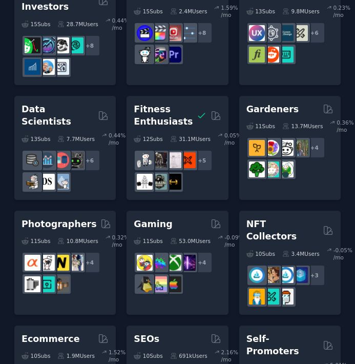
scroll to position [416, 0]
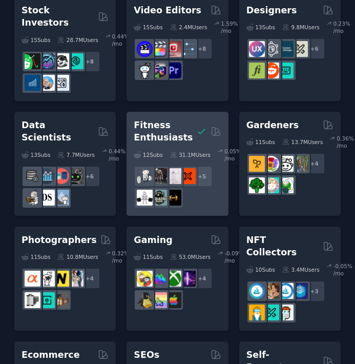
click at [165, 119] on h2 "Fitness Enthusiasts" at bounding box center [163, 131] width 59 height 25
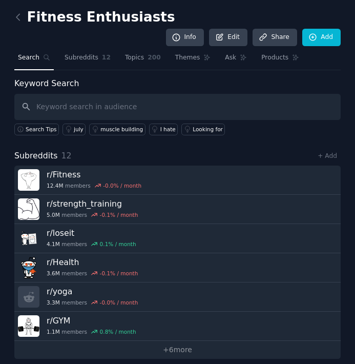
click at [75, 97] on input "text" at bounding box center [177, 107] width 326 height 26
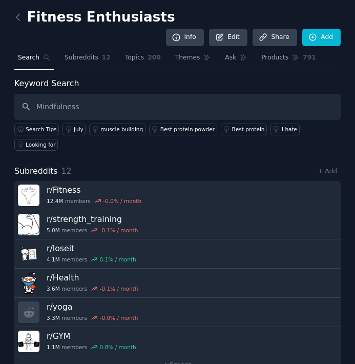
type input "Mindfulness"
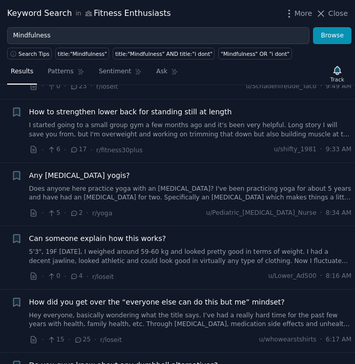
scroll to position [66, 0]
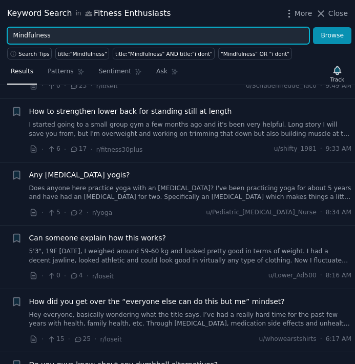
click at [36, 33] on input "Mindfulness" at bounding box center [158, 35] width 302 height 17
paste input "meditation"
type input "meditation"
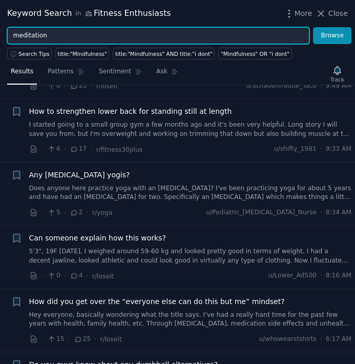
click at [313, 27] on button "Browse" at bounding box center [332, 35] width 38 height 17
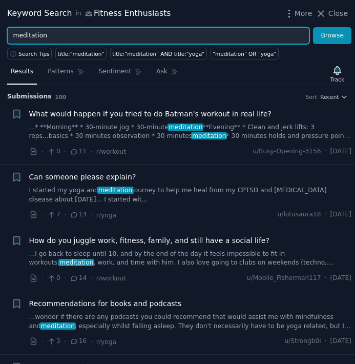
scroll to position [56, 0]
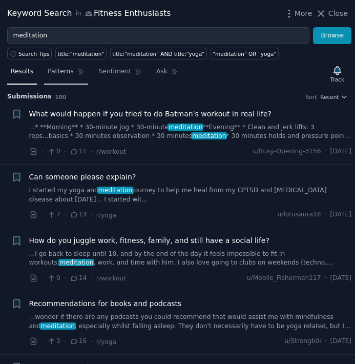
click at [55, 73] on span "Patterns" at bounding box center [61, 71] width 26 height 9
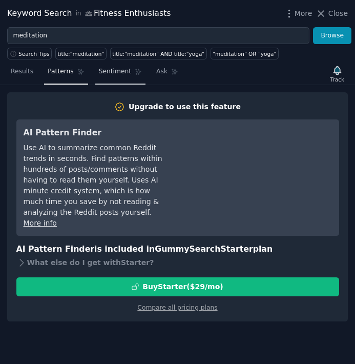
click at [118, 70] on span "Sentiment" at bounding box center [115, 71] width 32 height 9
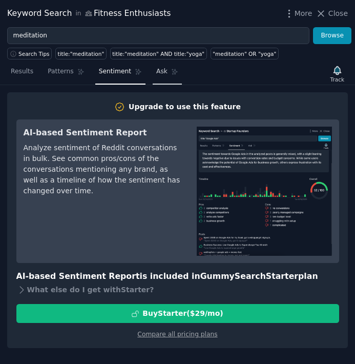
click at [171, 73] on icon at bounding box center [174, 71] width 7 height 7
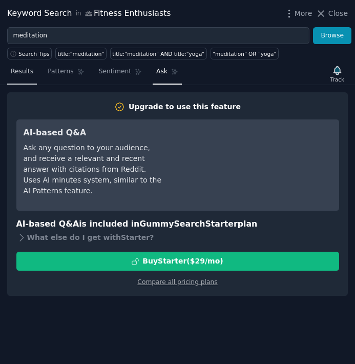
click at [26, 74] on span "Results" at bounding box center [22, 71] width 23 height 9
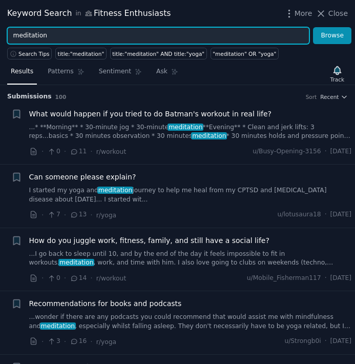
click at [26, 37] on input "meditation" at bounding box center [158, 35] width 302 height 17
paste input "burnout"
type input "burnout"
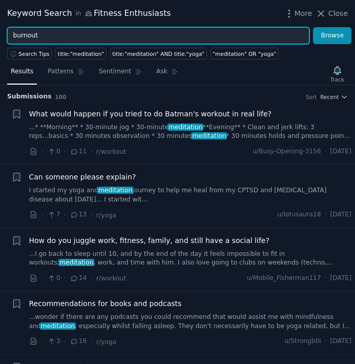
click at [313, 27] on button "Browse" at bounding box center [332, 35] width 38 height 17
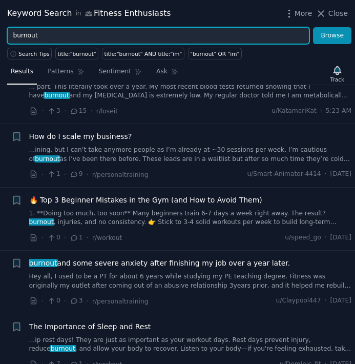
scroll to position [63, 0]
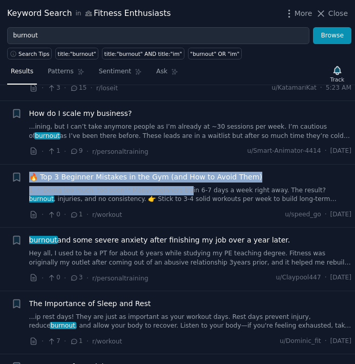
drag, startPoint x: 35, startPoint y: 170, endPoint x: 182, endPoint y: 187, distance: 147.5
click at [182, 188] on li "+ 🔥 Top 3 Beginner Mistakes in the Gym (and How to Avoid Them) 1. **Doing too m…" at bounding box center [177, 195] width 355 height 63
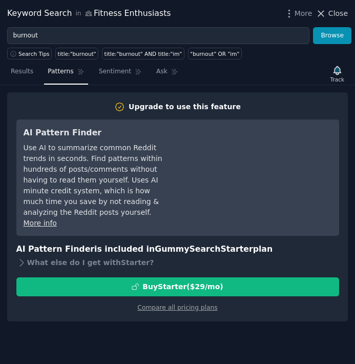
click at [332, 15] on span "Close" at bounding box center [337, 13] width 19 height 11
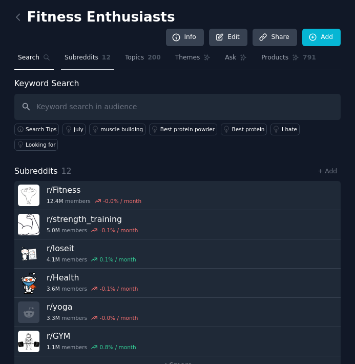
click at [81, 53] on span "Subreddits" at bounding box center [82, 57] width 34 height 9
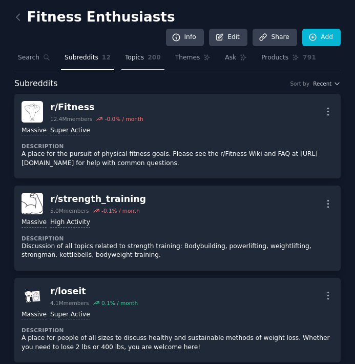
click at [125, 53] on span "Topics" at bounding box center [134, 57] width 19 height 9
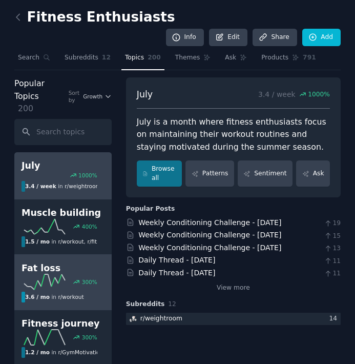
click at [73, 231] on link "Muscle building 400 % 1.5 / mo in r/ workout , r/ fitness30plus" at bounding box center [62, 226] width 97 height 55
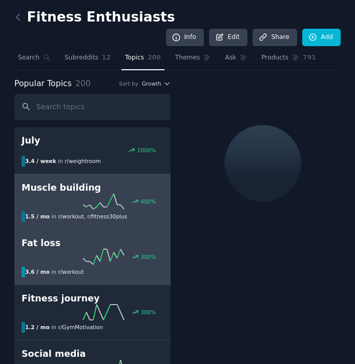
click at [73, 237] on h2 "Fat loss" at bounding box center [93, 243] width 142 height 13
click at [65, 194] on div "400 %" at bounding box center [93, 201] width 142 height 15
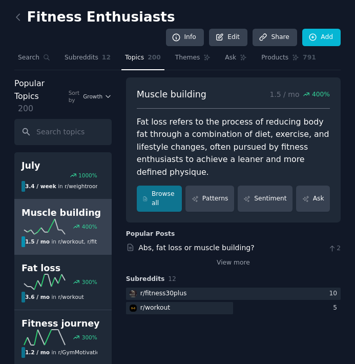
click at [65, 199] on link "Muscle building 400 % 1.5 / mo in r/ workout , r/ fitness30plus" at bounding box center [62, 226] width 97 height 55
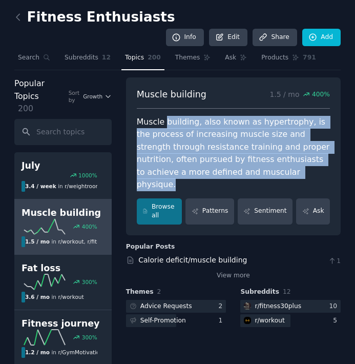
drag, startPoint x: 166, startPoint y: 109, endPoint x: 305, endPoint y: 155, distance: 146.2
click at [305, 155] on div "Muscle building, also known as hypertrophy, is the process of increasing muscle…" at bounding box center [233, 153] width 193 height 75
click at [227, 271] on link "View more" at bounding box center [233, 275] width 33 height 9
click at [18, 17] on icon at bounding box center [18, 17] width 11 height 11
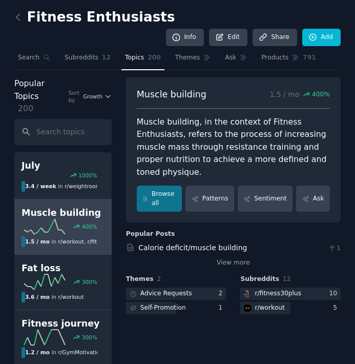
click at [25, 11] on link at bounding box center [20, 17] width 13 height 16
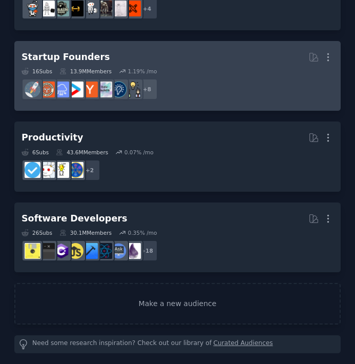
scroll to position [120, 0]
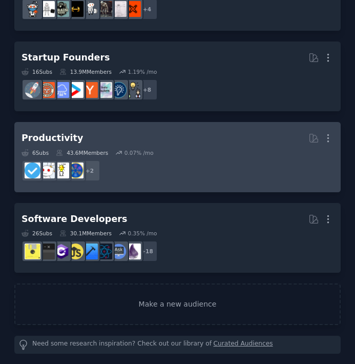
click at [134, 136] on h2 "Productivity More" at bounding box center [178, 138] width 312 height 18
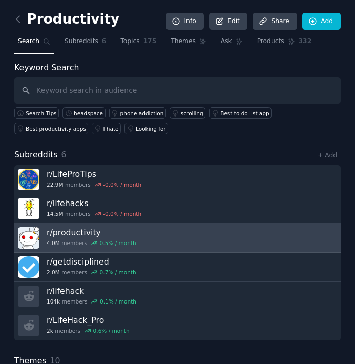
click at [113, 232] on h3 "r/ productivity" at bounding box center [92, 232] width 90 height 11
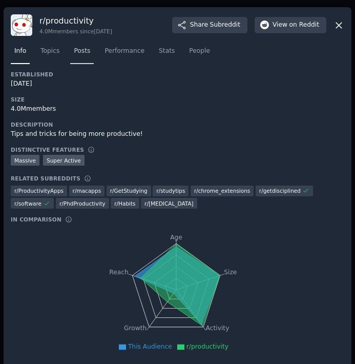
click at [74, 52] on span "Posts" at bounding box center [82, 51] width 16 height 9
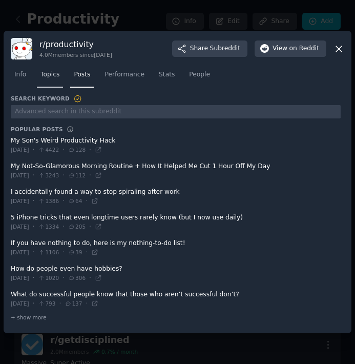
click at [51, 75] on span "Topics" at bounding box center [49, 74] width 19 height 9
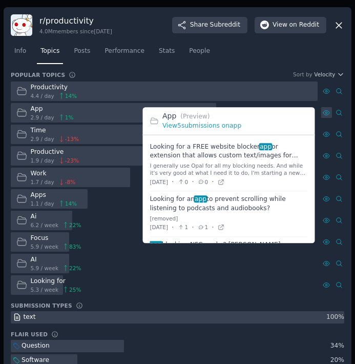
click at [323, 114] on icon at bounding box center [326, 112] width 6 height 5
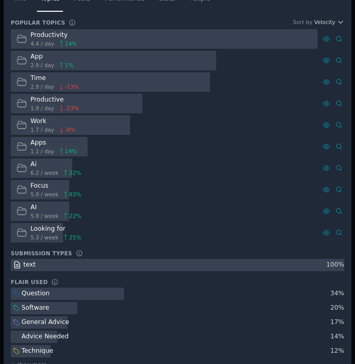
scroll to position [79, 0]
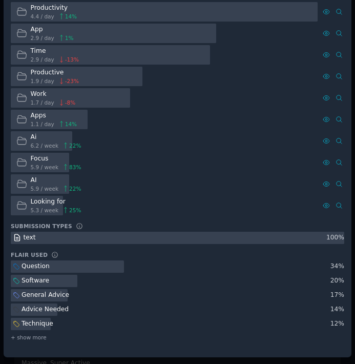
click at [20, 268] on div "Question" at bounding box center [31, 266] width 40 height 13
click at [36, 267] on div "Question" at bounding box center [36, 266] width 28 height 9
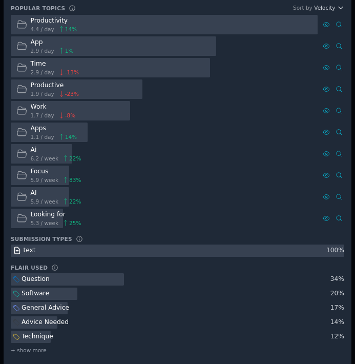
scroll to position [59, 0]
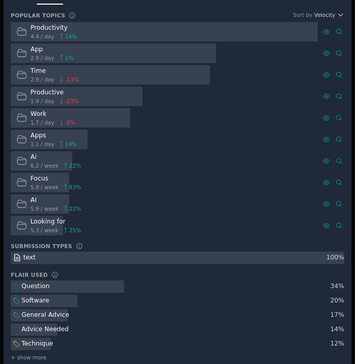
click at [24, 258] on div "text" at bounding box center [30, 257] width 12 height 9
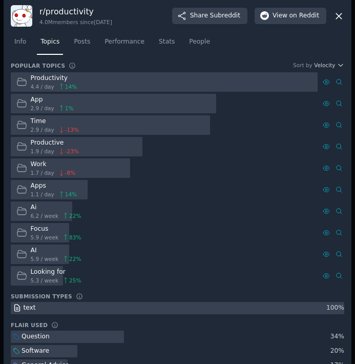
scroll to position [0, 0]
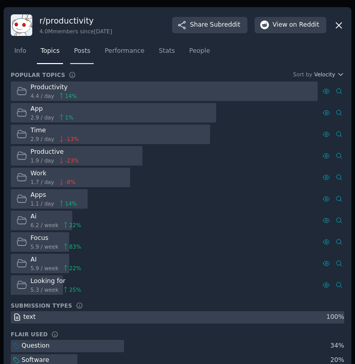
click at [84, 50] on span "Posts" at bounding box center [82, 51] width 16 height 9
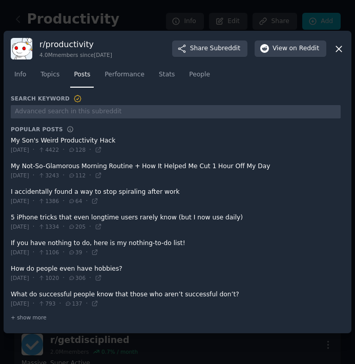
click at [70, 215] on span at bounding box center [176, 221] width 330 height 25
click at [129, 75] on span "Performance" at bounding box center [124, 74] width 40 height 9
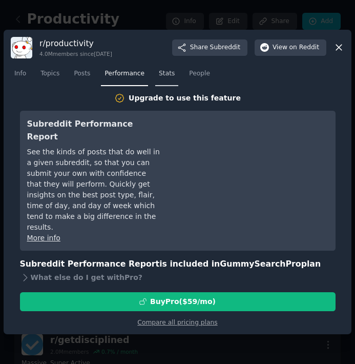
click at [173, 78] on span "Stats" at bounding box center [167, 73] width 16 height 9
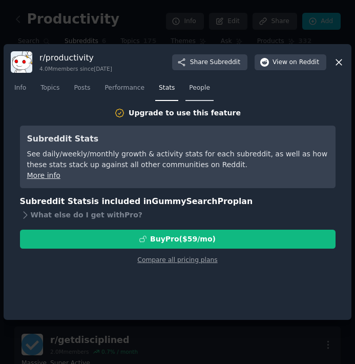
click at [198, 86] on span "People" at bounding box center [199, 87] width 21 height 9
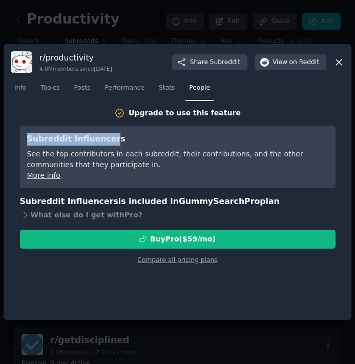
drag, startPoint x: 27, startPoint y: 141, endPoint x: 107, endPoint y: 141, distance: 80.4
click at [108, 141] on h3 "Subreddit Influencers" at bounding box center [177, 139] width 301 height 13
click at [136, 142] on h3 "Subreddit Influencers" at bounding box center [177, 139] width 301 height 13
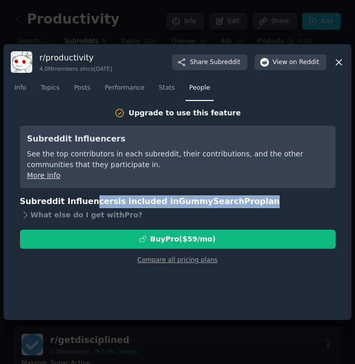
drag, startPoint x: 89, startPoint y: 199, endPoint x: 244, endPoint y: 205, distance: 155.3
click at [244, 205] on h3 "Subreddit Influencers is included in GummySearch Pro plan" at bounding box center [177, 201] width 315 height 13
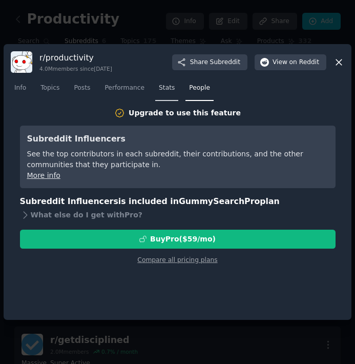
click at [166, 89] on span "Stats" at bounding box center [167, 87] width 16 height 9
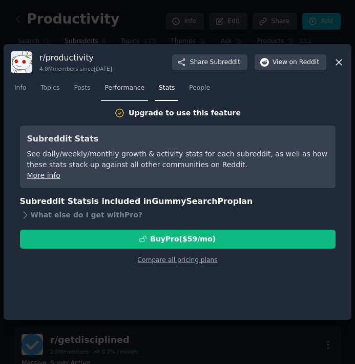
click at [125, 86] on span "Performance" at bounding box center [124, 87] width 40 height 9
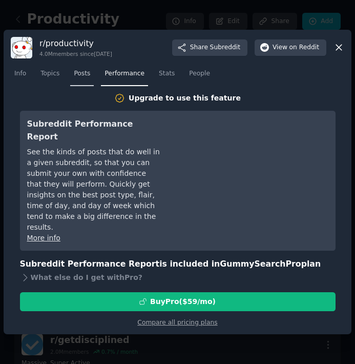
click at [76, 78] on span "Posts" at bounding box center [82, 73] width 16 height 9
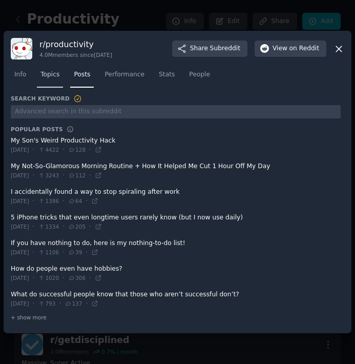
click at [50, 73] on span "Topics" at bounding box center [49, 74] width 19 height 9
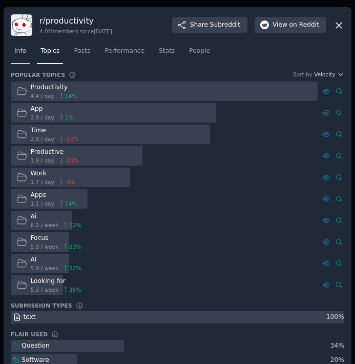
click at [16, 53] on span "Info" at bounding box center [20, 51] width 12 height 9
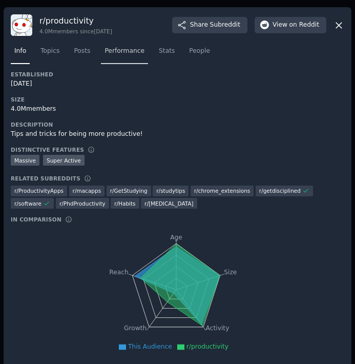
click at [112, 49] on span "Performance" at bounding box center [124, 51] width 40 height 9
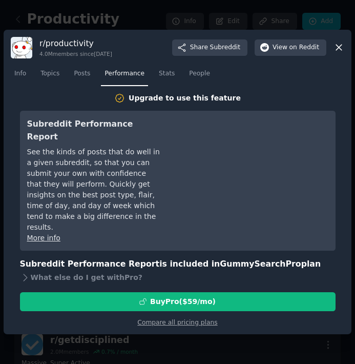
click at [336, 53] on icon at bounding box center [338, 47] width 11 height 11
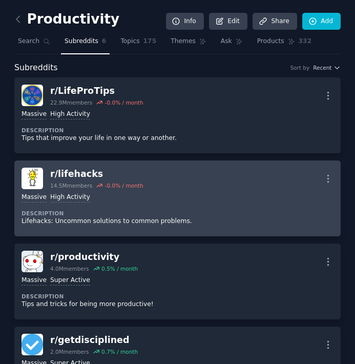
click at [109, 203] on div "Massive High Activity Description Lifehacks: Uncommon solutions to common probl…" at bounding box center [178, 209] width 312 height 40
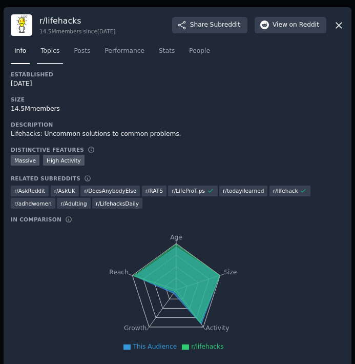
click at [55, 52] on span "Topics" at bounding box center [49, 51] width 19 height 9
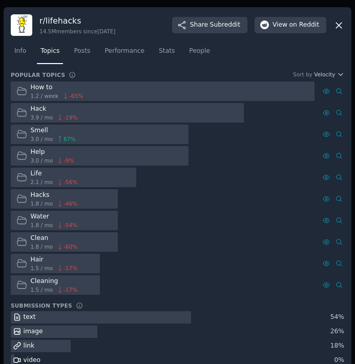
click at [43, 135] on span "3.0 / mo" at bounding box center [42, 138] width 23 height 7
click at [126, 140] on div at bounding box center [100, 134] width 178 height 20
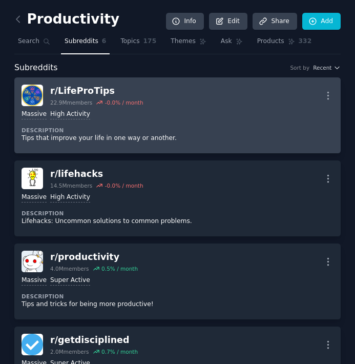
click at [78, 92] on div "r/ LifeProTips" at bounding box center [96, 90] width 93 height 13
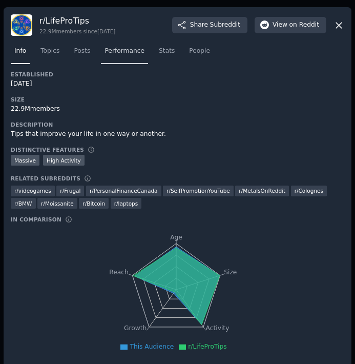
click at [126, 49] on span "Performance" at bounding box center [124, 51] width 40 height 9
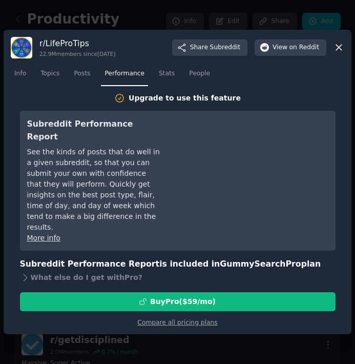
click at [340, 51] on icon at bounding box center [339, 48] width 6 height 6
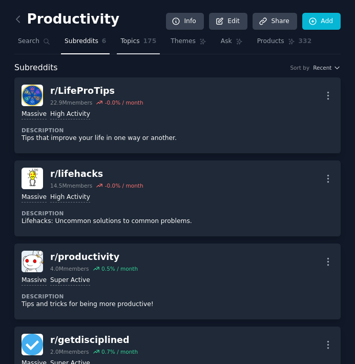
click at [135, 39] on span "Topics" at bounding box center [129, 41] width 19 height 9
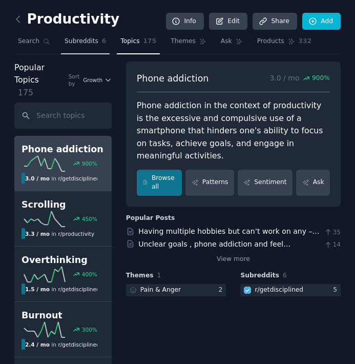
click at [75, 39] on span "Subreddits" at bounding box center [82, 41] width 34 height 9
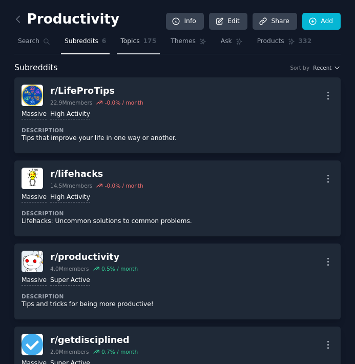
click at [133, 38] on span "Topics" at bounding box center [129, 41] width 19 height 9
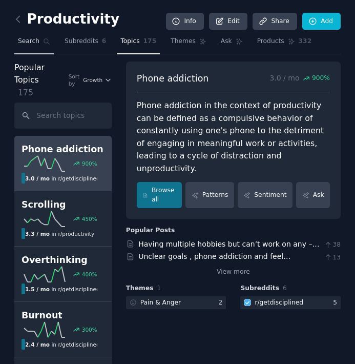
click at [19, 37] on span "Search" at bounding box center [29, 41] width 22 height 9
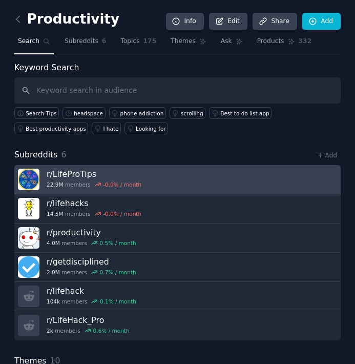
click at [71, 177] on h3 "r/ LifeProTips" at bounding box center [94, 173] width 95 height 11
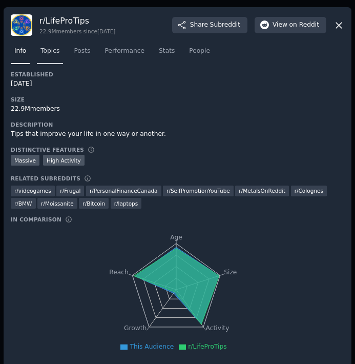
click at [48, 55] on link "Topics" at bounding box center [50, 53] width 26 height 21
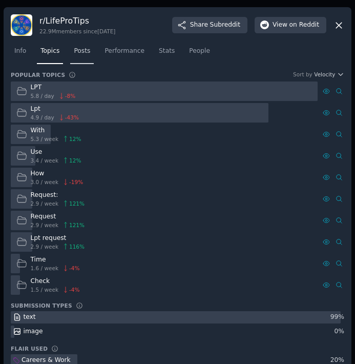
click at [78, 50] on span "Posts" at bounding box center [82, 51] width 16 height 9
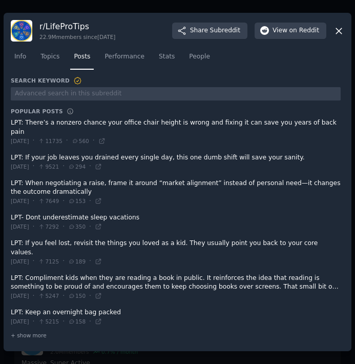
click at [340, 41] on div "r/ LifeProTips 22.9M members since 10/25/2010 Share Subreddit View on Reddit" at bounding box center [177, 31] width 333 height 22
click at [337, 36] on icon at bounding box center [338, 31] width 11 height 11
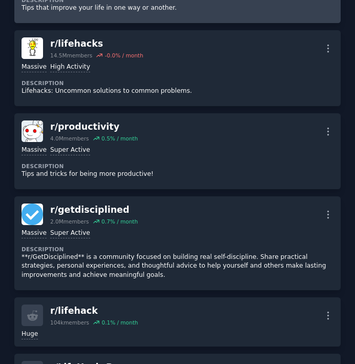
scroll to position [138, 0]
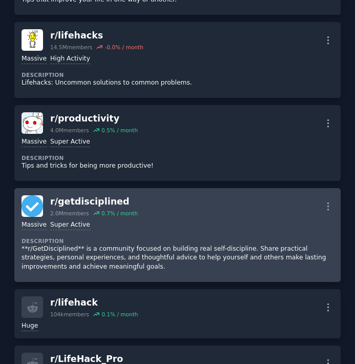
click at [116, 224] on div "Massive Super Active" at bounding box center [178, 225] width 312 height 10
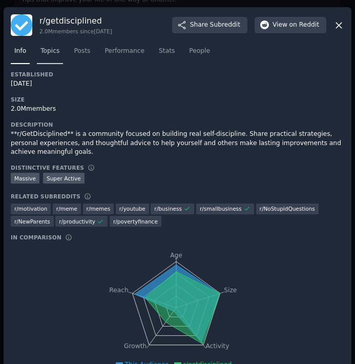
click at [48, 54] on span "Topics" at bounding box center [49, 51] width 19 height 9
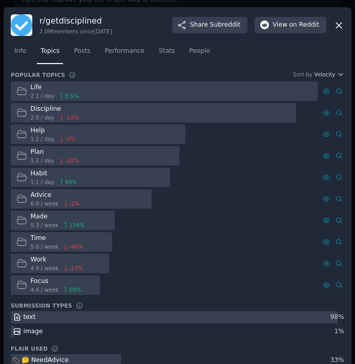
click at [40, 94] on span "2.1 / day" at bounding box center [43, 95] width 24 height 7
click at [81, 47] on span "Posts" at bounding box center [82, 51] width 16 height 9
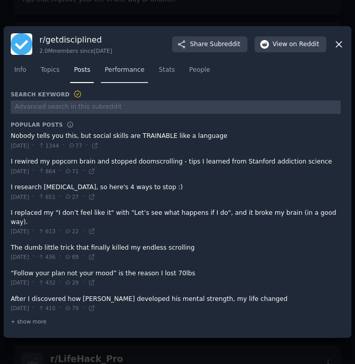
click at [130, 73] on span "Performance" at bounding box center [124, 70] width 40 height 9
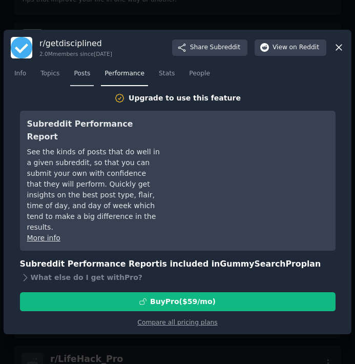
click at [82, 78] on span "Posts" at bounding box center [82, 73] width 16 height 9
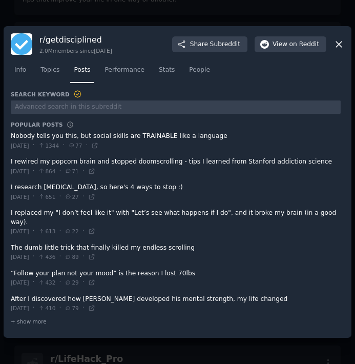
click at [99, 31] on div "r/ getdisciplined 2.0M members since 09/07/2012 Share Subreddit View on Reddit …" at bounding box center [178, 181] width 348 height 311
click at [339, 50] on icon at bounding box center [338, 44] width 11 height 11
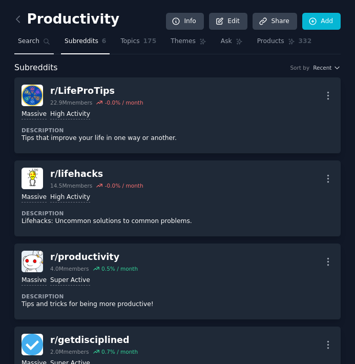
click at [28, 43] on span "Search" at bounding box center [29, 41] width 22 height 9
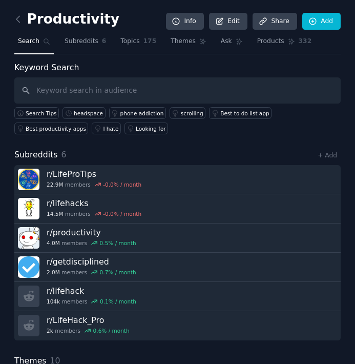
click at [66, 90] on input "text" at bounding box center [177, 90] width 326 height 26
type input "Mood"
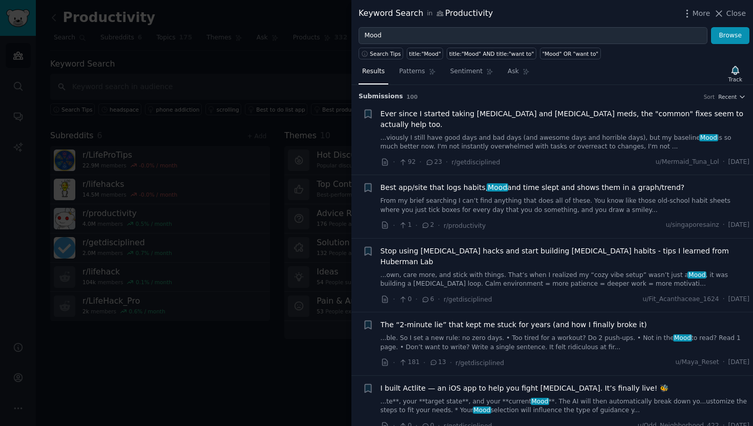
click at [240, 62] on div at bounding box center [376, 213] width 753 height 426
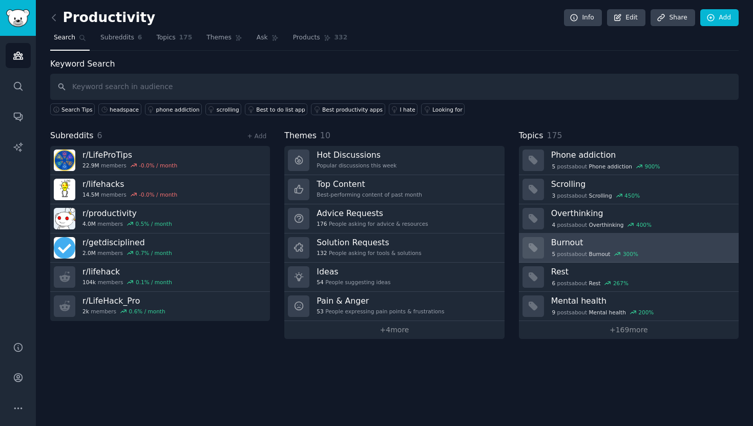
click at [354, 253] on div "5 post s about Burnout 300 %" at bounding box center [595, 253] width 88 height 9
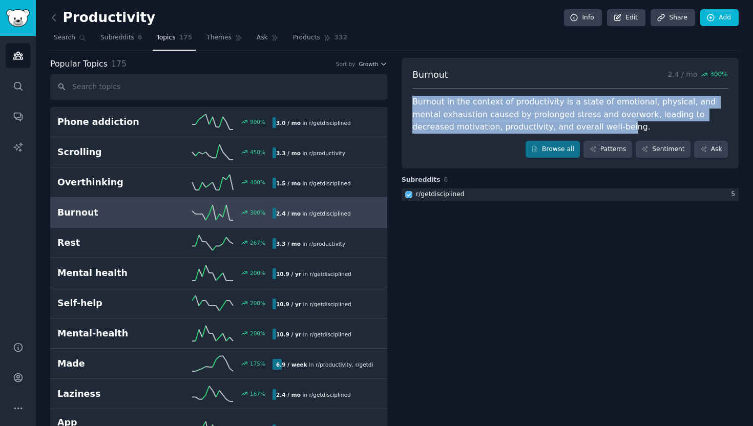
drag, startPoint x: 409, startPoint y: 99, endPoint x: 571, endPoint y: 131, distance: 164.9
click at [354, 131] on div "Burnout 2.4 / mo 300 % Burnout in the context of productivity is a state of emo…" at bounding box center [569, 113] width 337 height 111
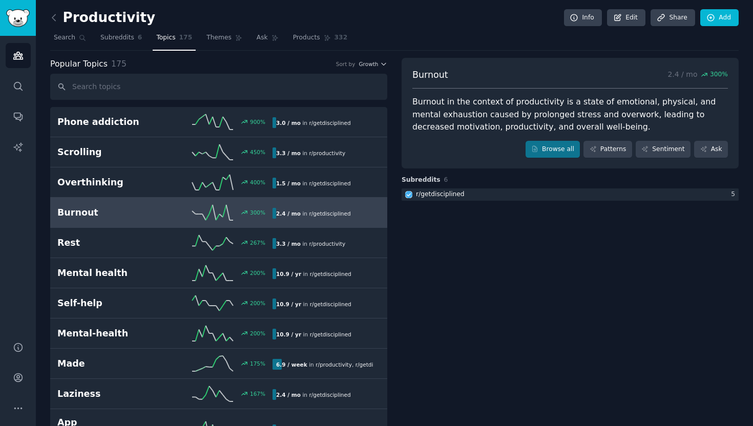
click at [354, 121] on div "Burnout in the context of productivity is a state of emotional, physical, and m…" at bounding box center [569, 115] width 315 height 38
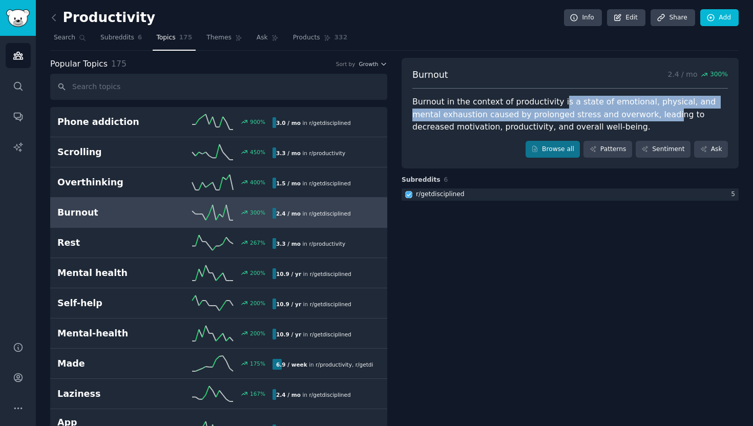
drag, startPoint x: 553, startPoint y: 98, endPoint x: 628, endPoint y: 116, distance: 77.0
click at [354, 117] on div "Burnout in the context of productivity is a state of emotional, physical, and m…" at bounding box center [569, 115] width 315 height 38
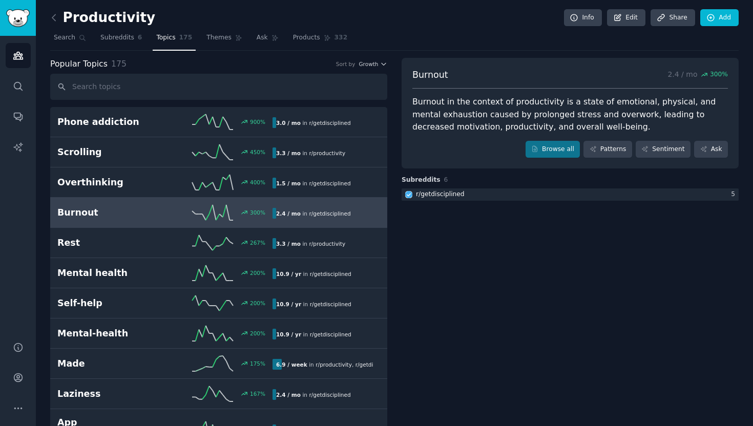
click at [354, 123] on div "Burnout in the context of productivity is a state of emotional, physical, and m…" at bounding box center [569, 115] width 315 height 38
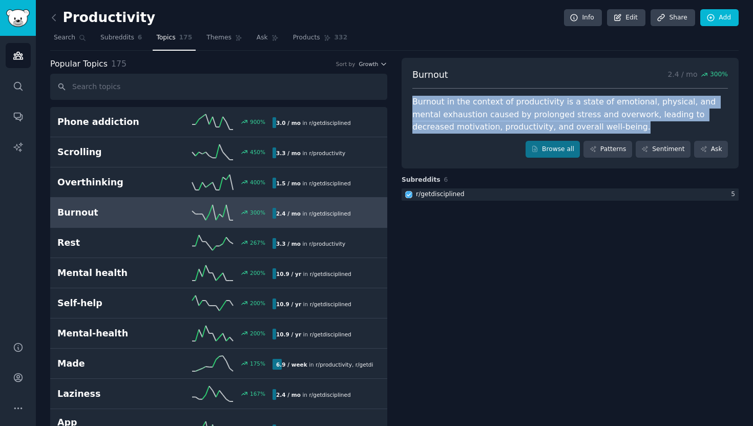
drag, startPoint x: 411, startPoint y: 98, endPoint x: 590, endPoint y: 130, distance: 182.5
click at [354, 130] on div "Burnout in the context of productivity is a state of emotional, physical, and m…" at bounding box center [569, 115] width 315 height 38
click at [354, 153] on link "Patterns" at bounding box center [607, 149] width 48 height 17
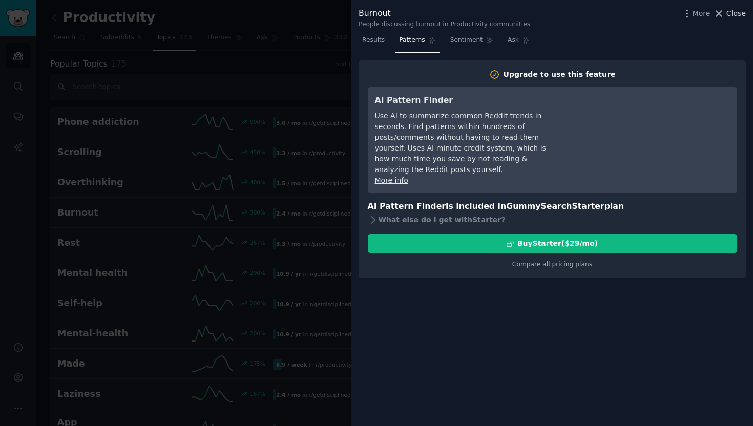
click at [354, 14] on span "Close" at bounding box center [735, 13] width 19 height 11
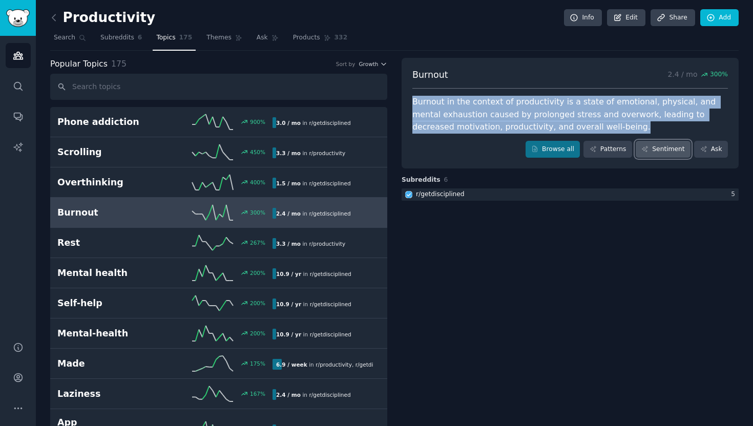
click at [354, 148] on link "Sentiment" at bounding box center [663, 149] width 55 height 17
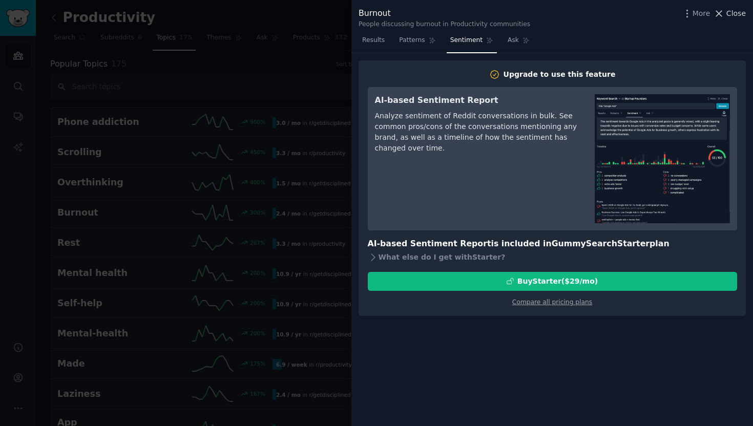
click at [354, 13] on span "Close" at bounding box center [735, 13] width 19 height 11
